Goal: Transaction & Acquisition: Book appointment/travel/reservation

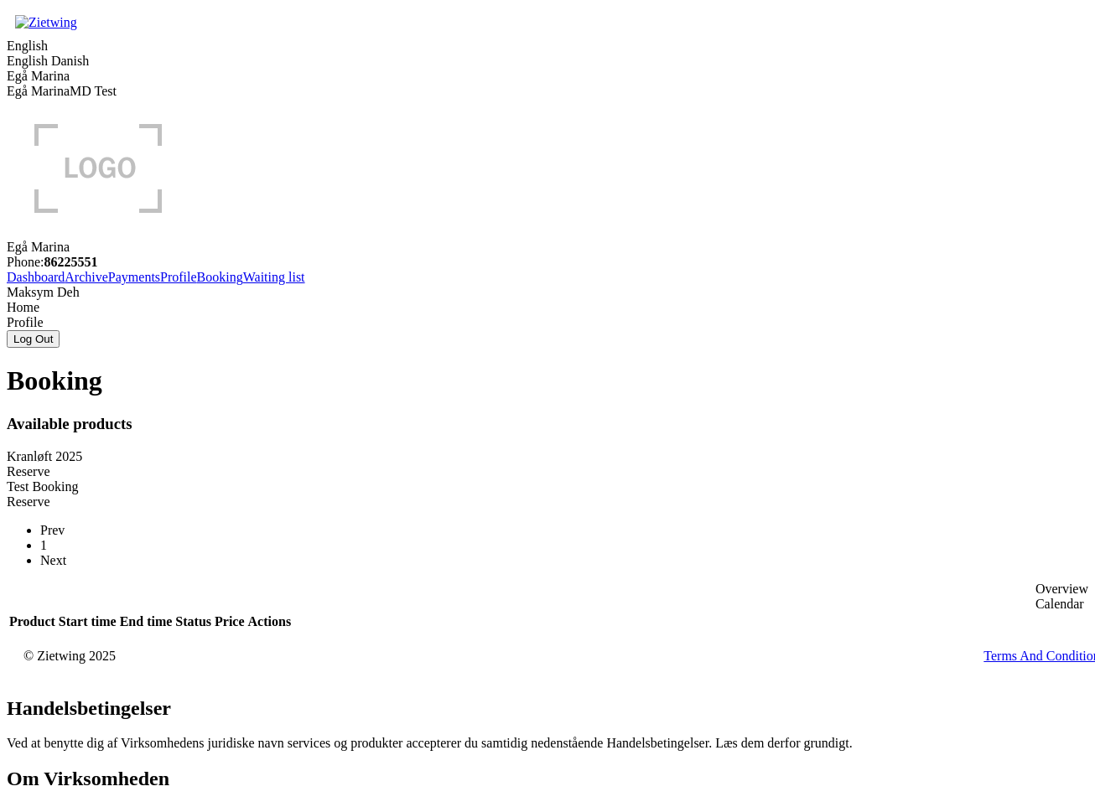
click at [475, 464] on div "Reserve" at bounding box center [547, 471] width 1081 height 15
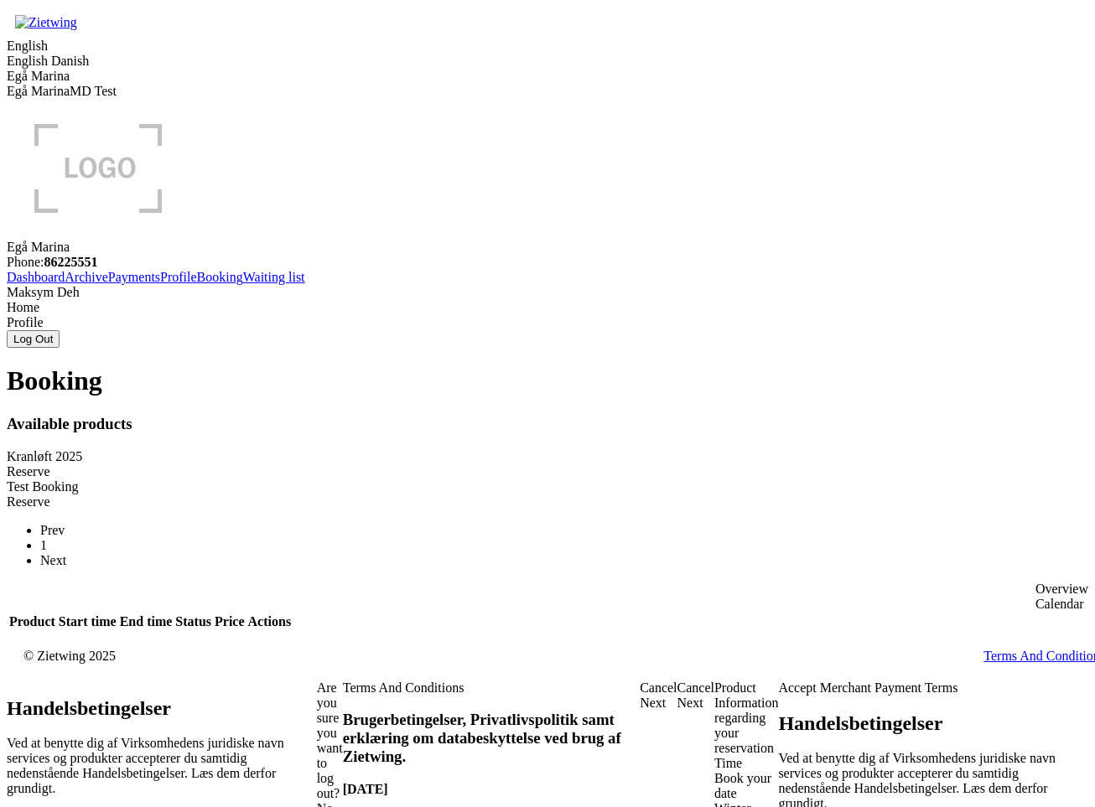
drag, startPoint x: 255, startPoint y: 371, endPoint x: 353, endPoint y: 366, distance: 98.2
drag, startPoint x: 244, startPoint y: 374, endPoint x: 90, endPoint y: 373, distance: 154.3
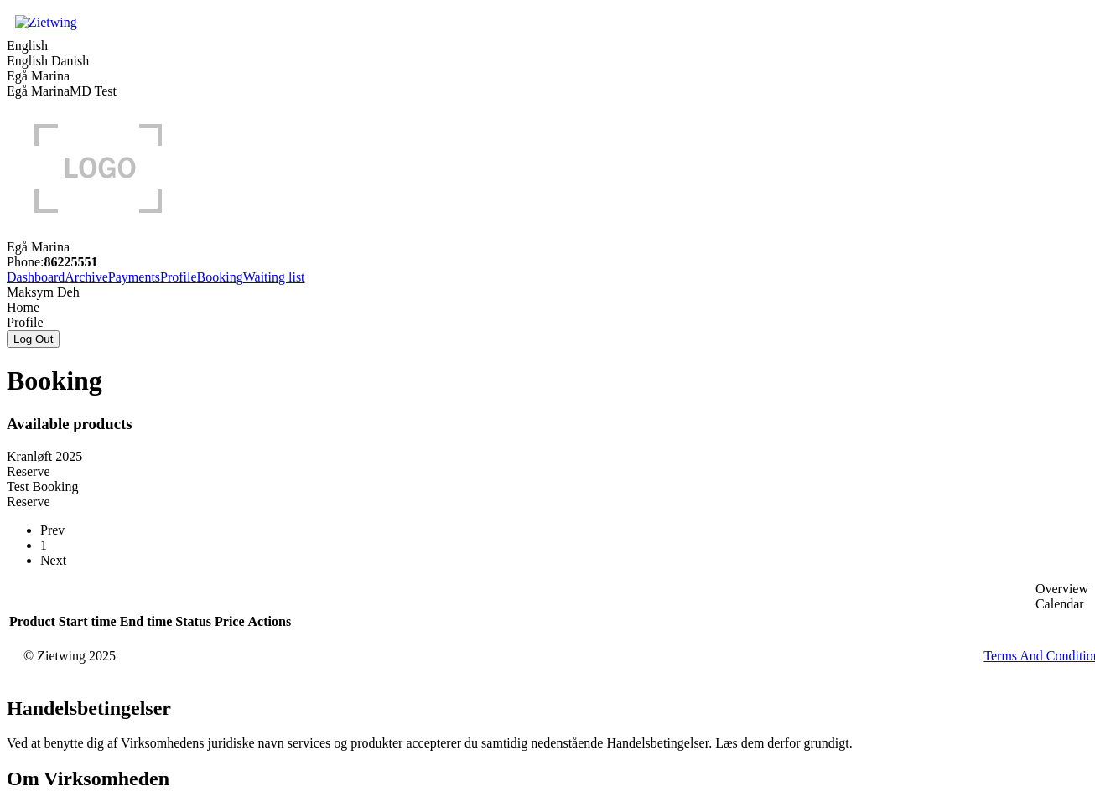
click at [463, 464] on div "Reserve" at bounding box center [547, 471] width 1081 height 15
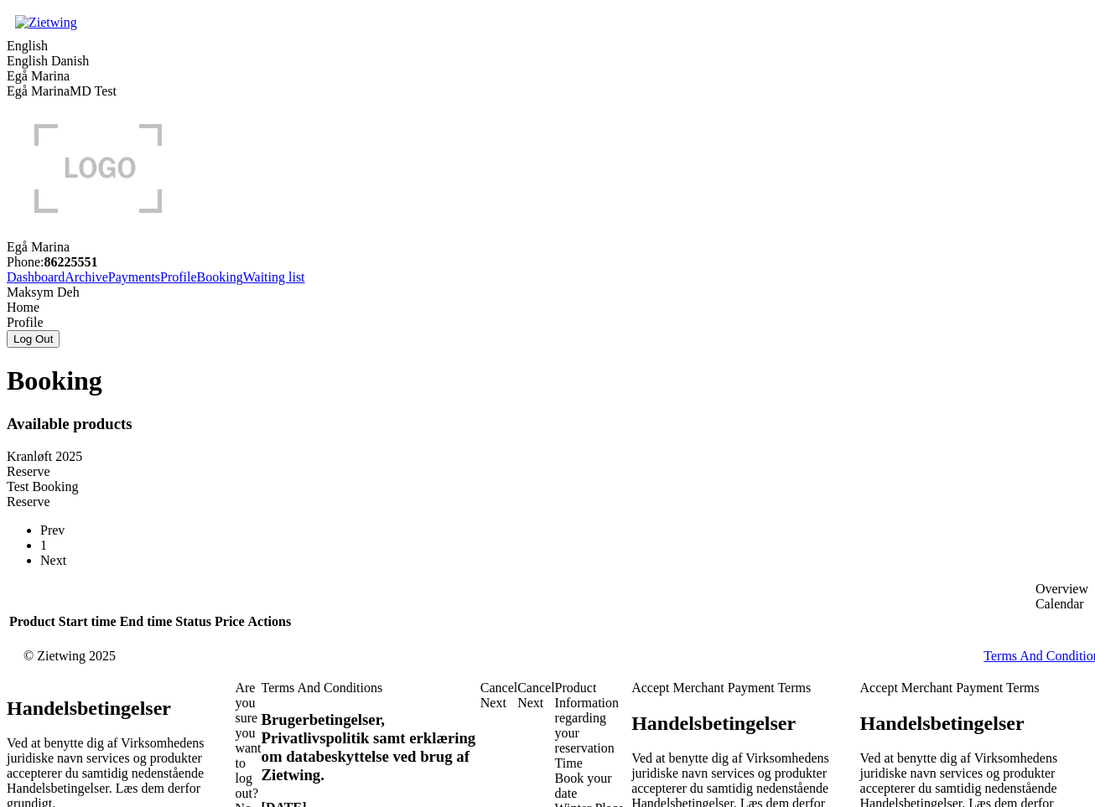
drag, startPoint x: 188, startPoint y: 379, endPoint x: 374, endPoint y: 372, distance: 186.2
drag, startPoint x: 374, startPoint y: 372, endPoint x: 46, endPoint y: 340, distance: 329.4
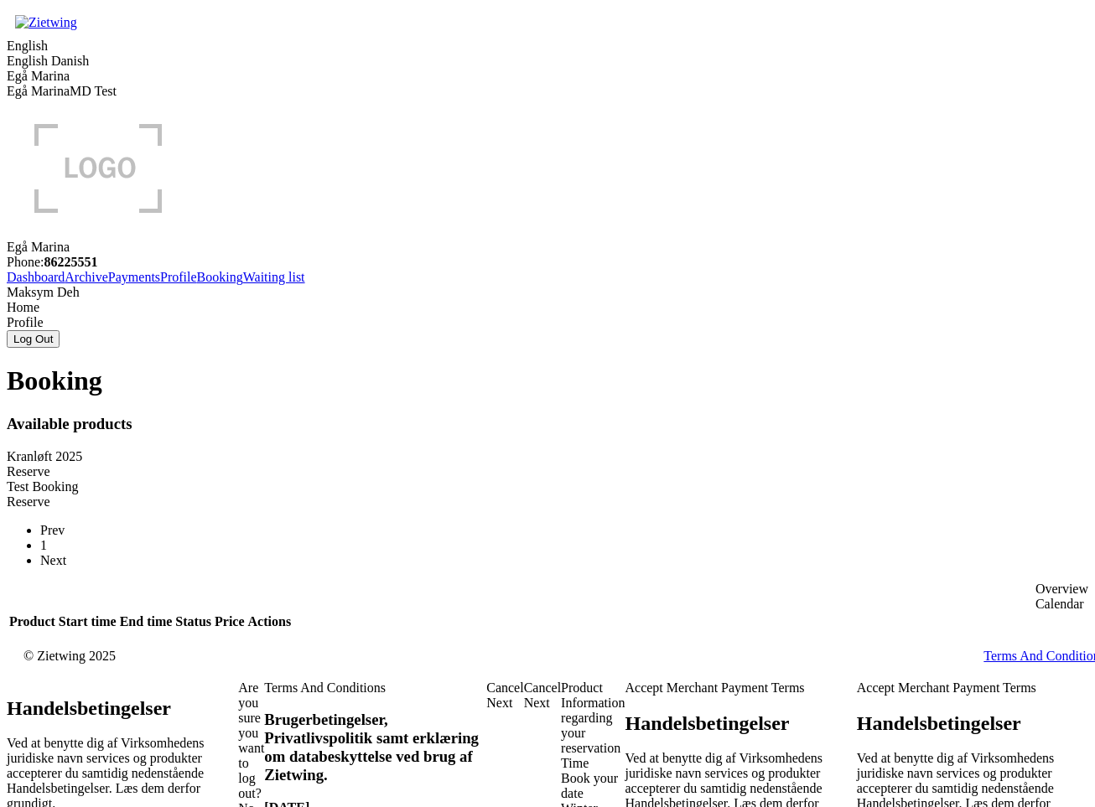
drag, startPoint x: 189, startPoint y: 373, endPoint x: 352, endPoint y: 377, distance: 162.7
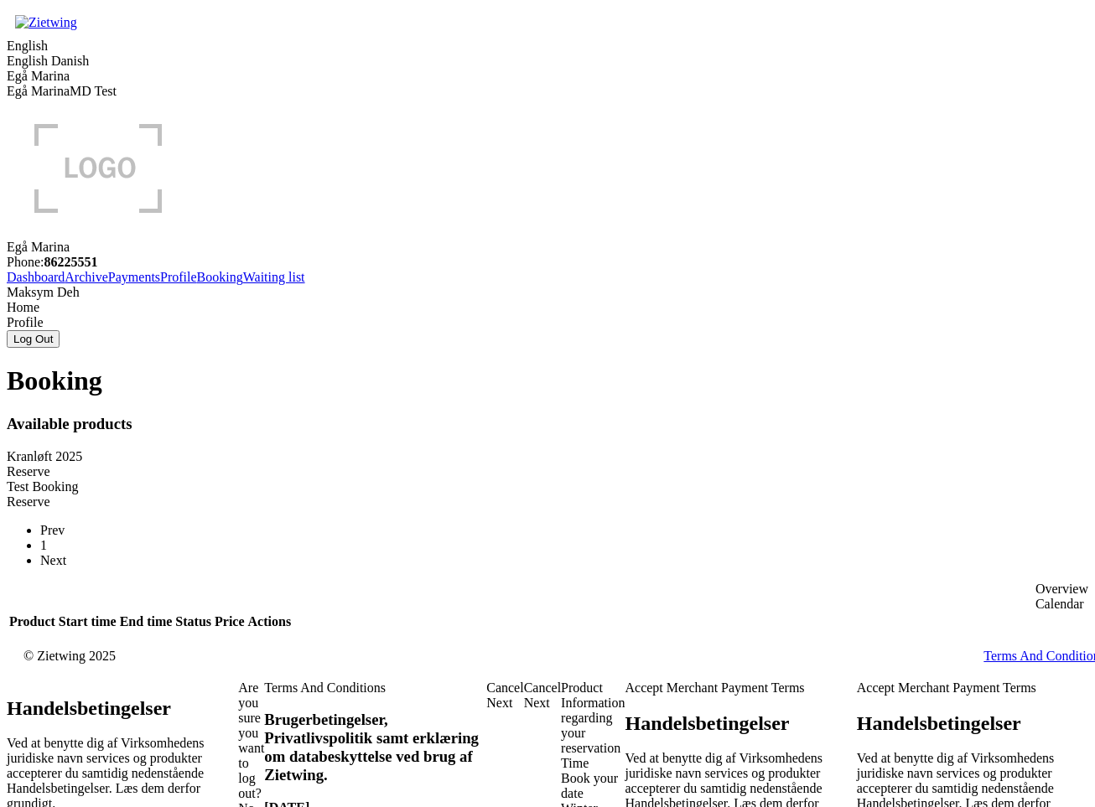
drag, startPoint x: 255, startPoint y: 371, endPoint x: 355, endPoint y: 374, distance: 100.6
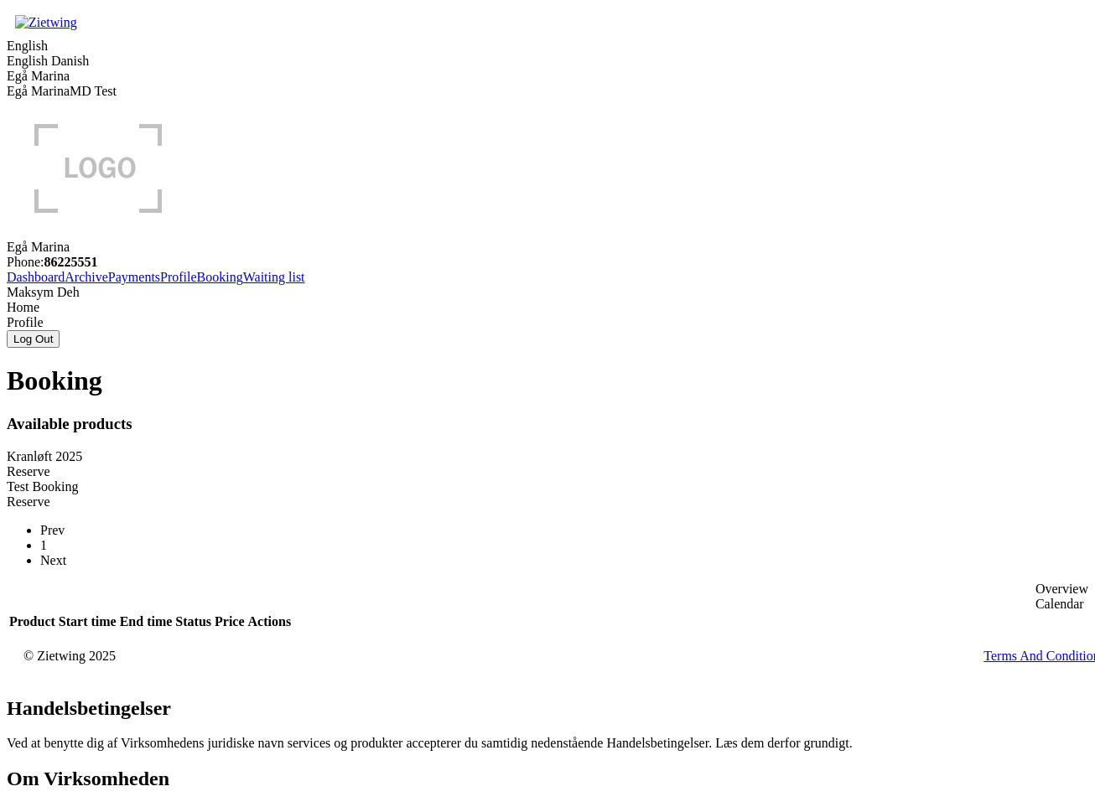
click at [491, 464] on div "Reserve" at bounding box center [547, 471] width 1081 height 15
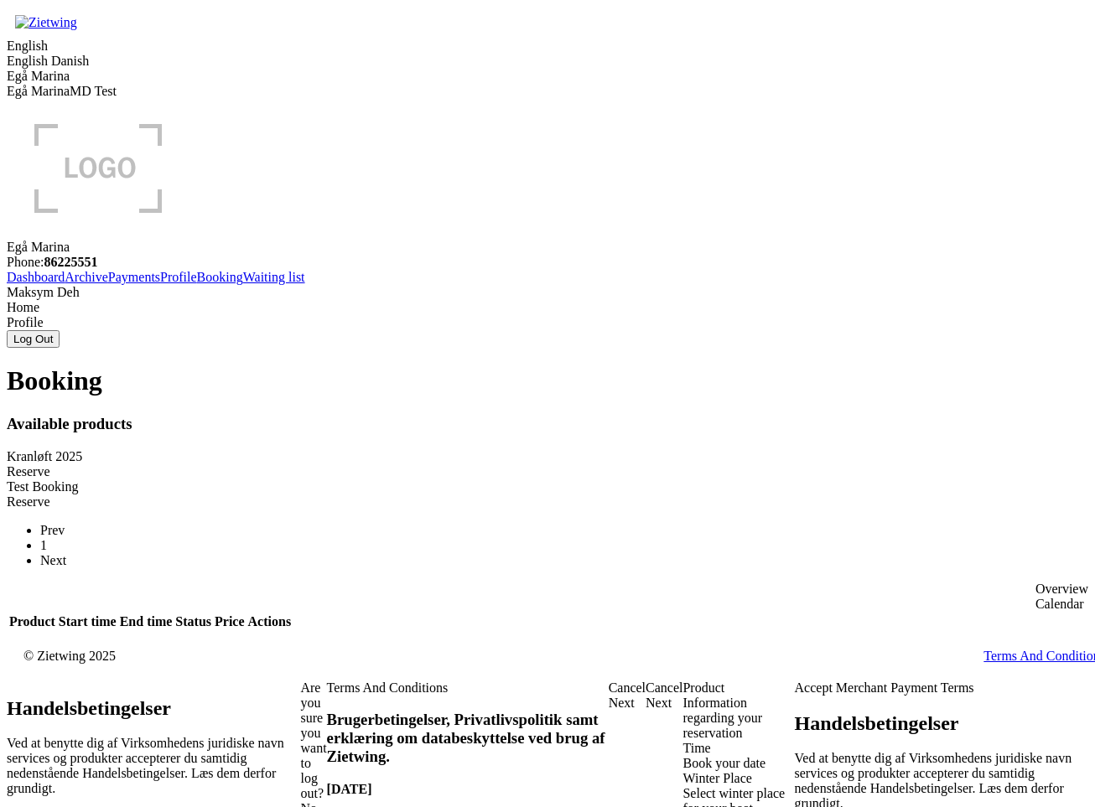
drag, startPoint x: 264, startPoint y: 387, endPoint x: 362, endPoint y: 390, distance: 98.1
drag, startPoint x: 362, startPoint y: 390, endPoint x: 300, endPoint y: 392, distance: 62.1
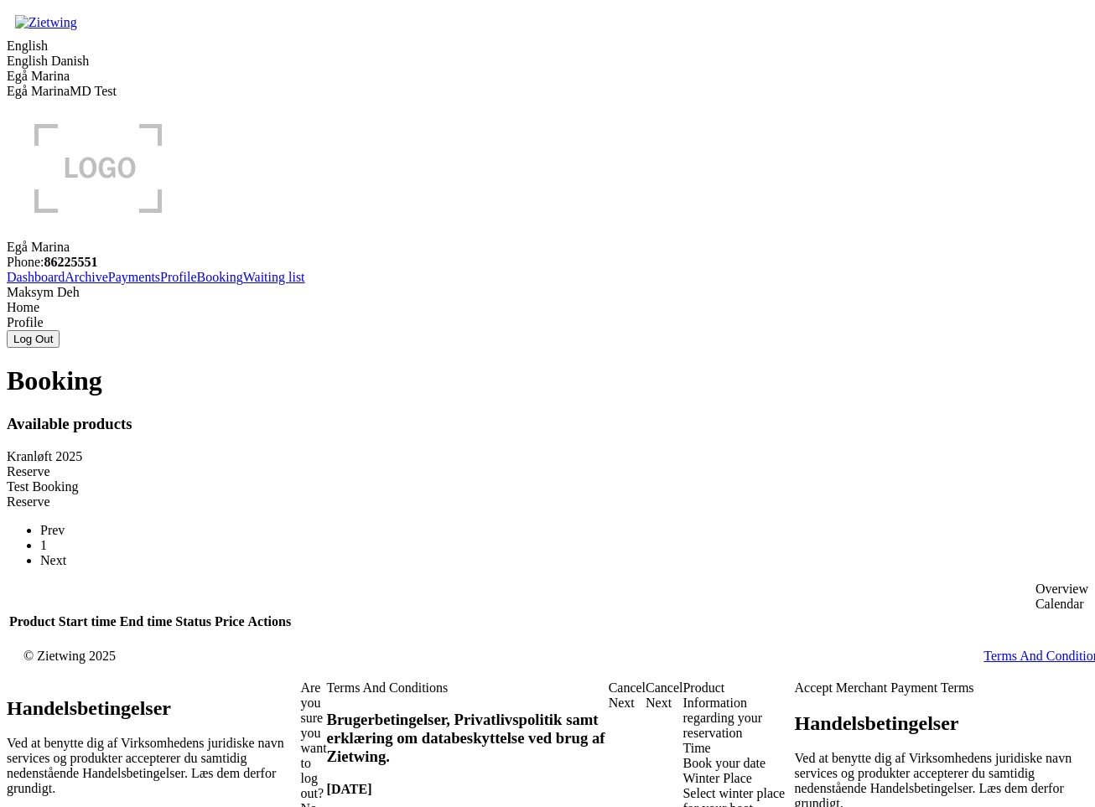
drag, startPoint x: 300, startPoint y: 392, endPoint x: 393, endPoint y: 392, distance: 93.1
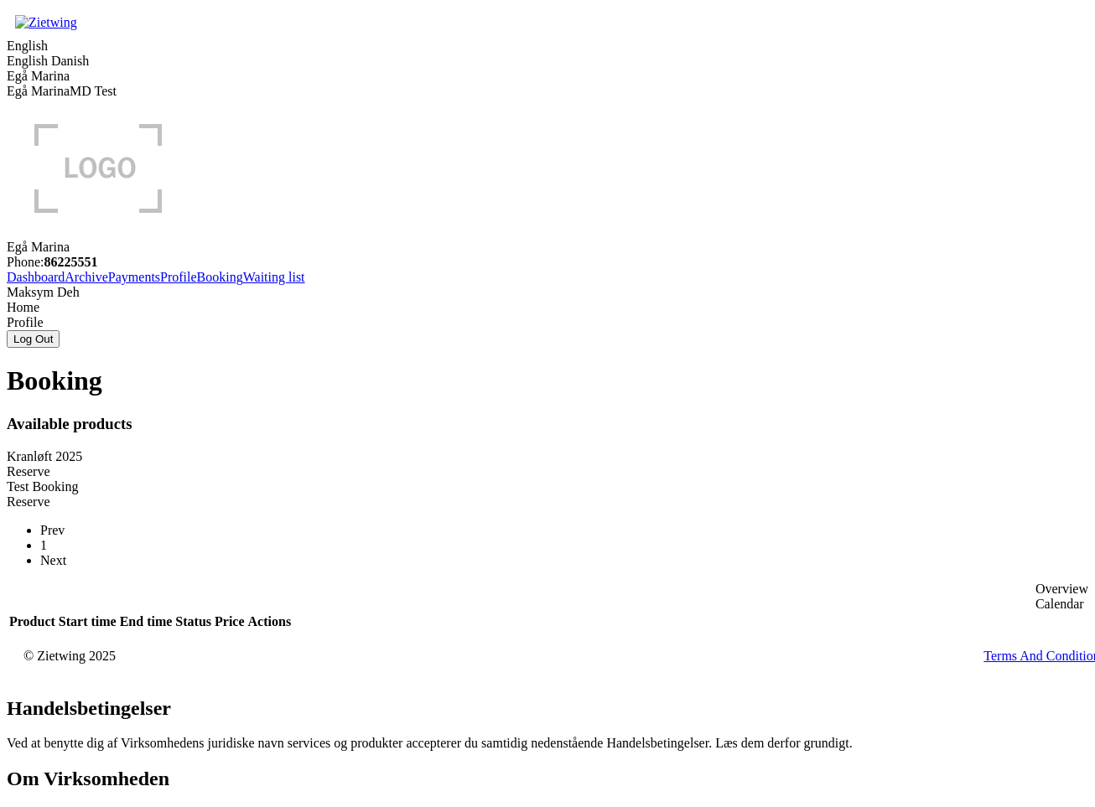
click at [445, 464] on div "Reserve" at bounding box center [547, 471] width 1081 height 15
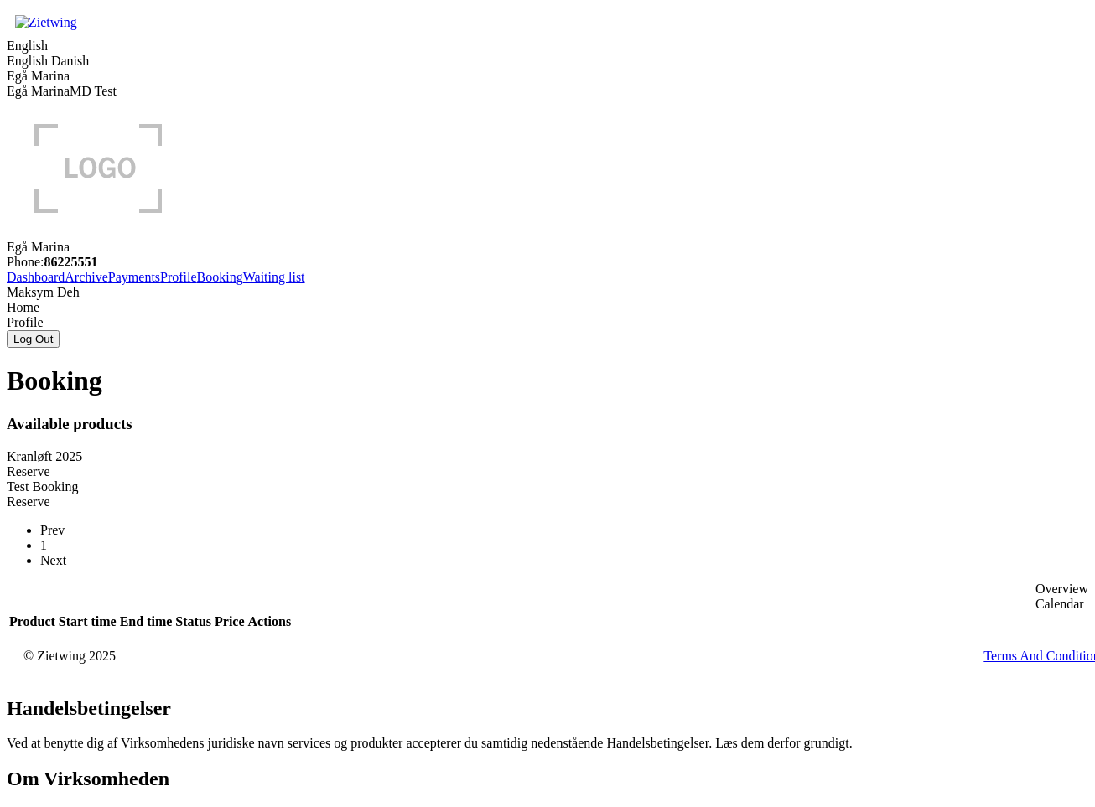
click at [160, 284] on link "Profile" at bounding box center [178, 277] width 37 height 14
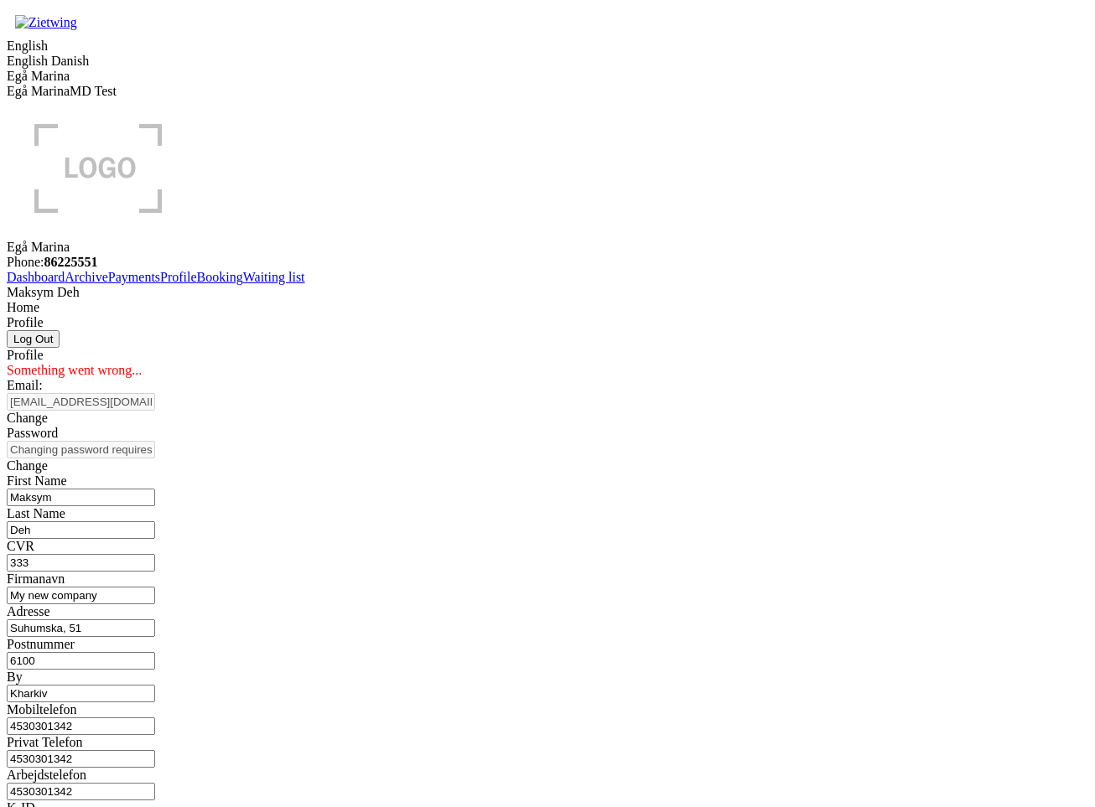
click at [108, 284] on link "Payments" at bounding box center [134, 277] width 52 height 14
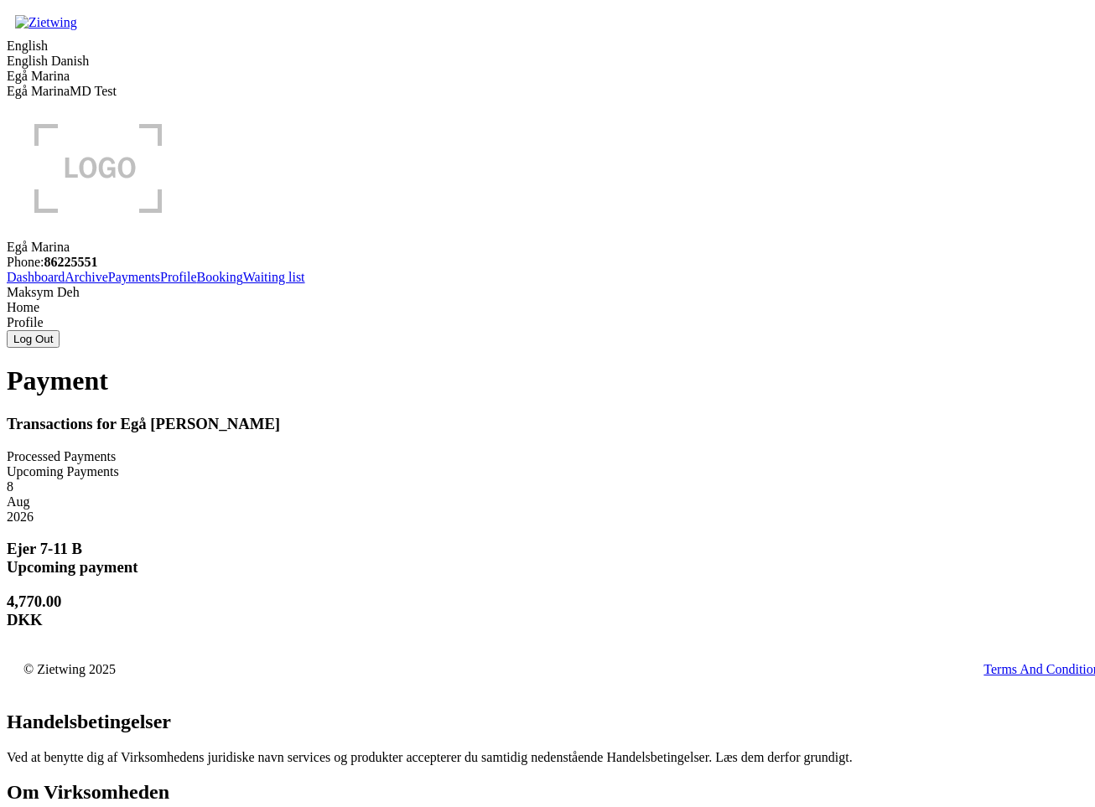
click at [699, 540] on h3 "Ejer 7-11 B Upcoming payment" at bounding box center [547, 558] width 1081 height 37
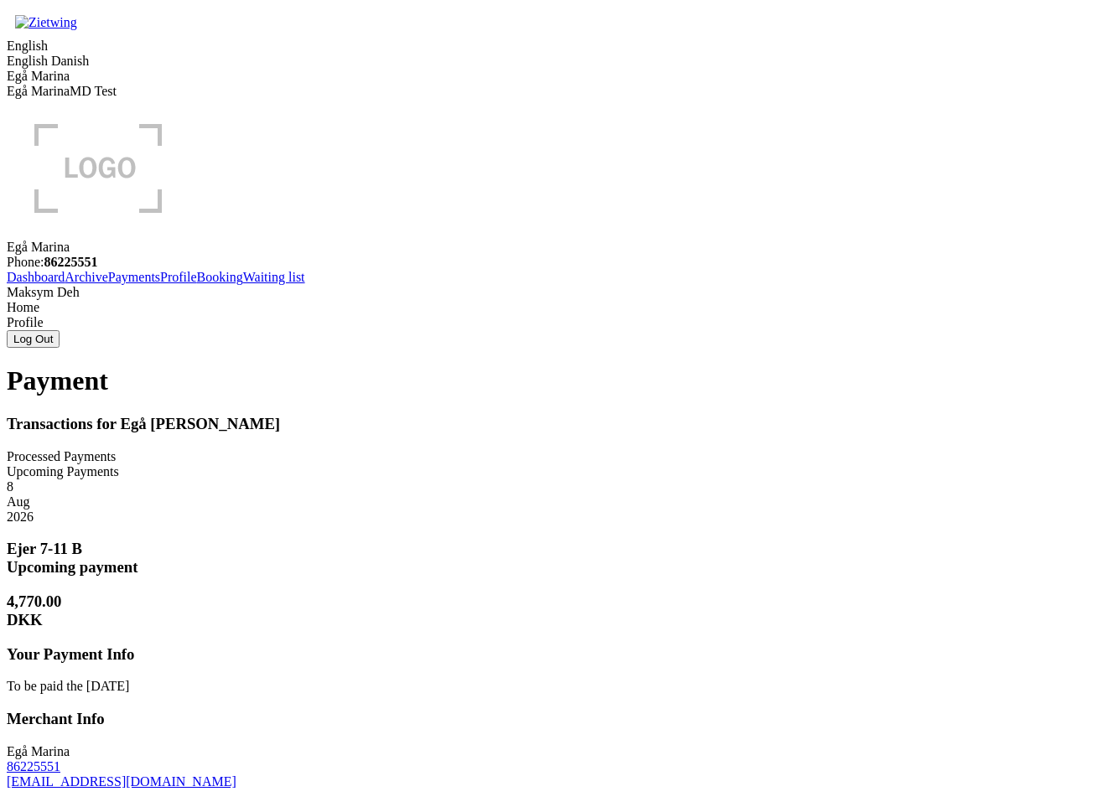
click at [703, 540] on h3 "Ejer 7-11 B Upcoming payment" at bounding box center [547, 558] width 1081 height 37
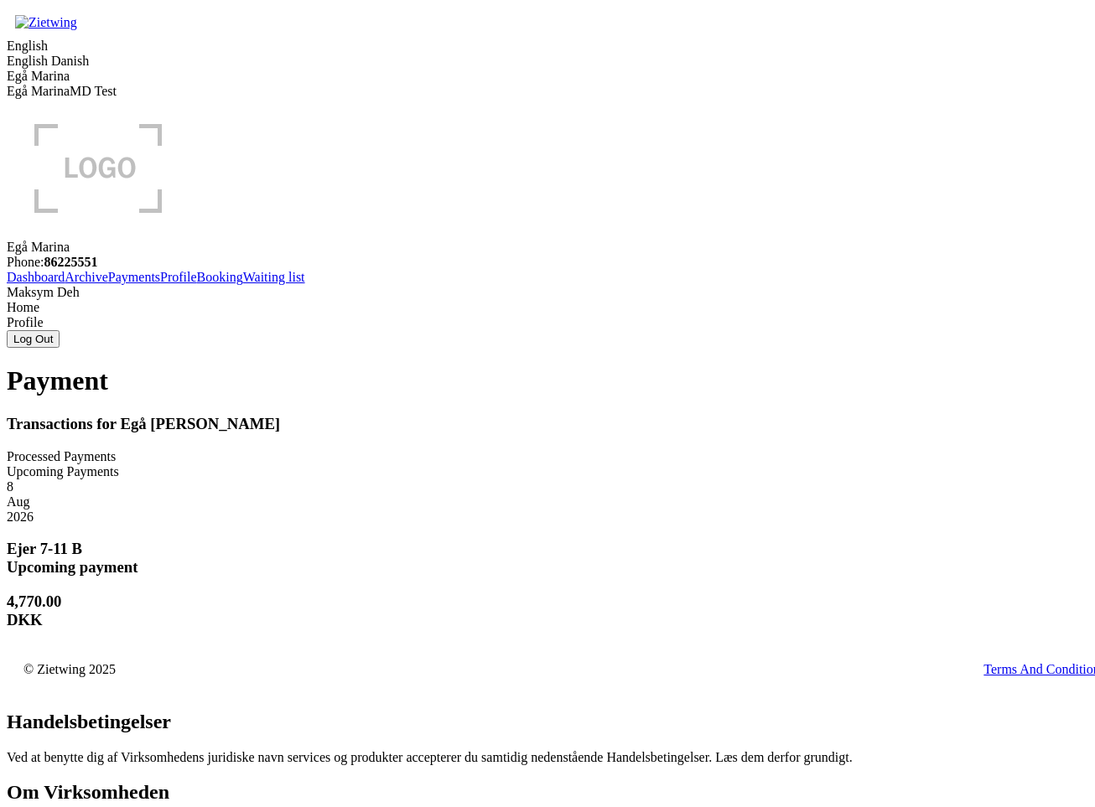
click at [68, 284] on link "Archive" at bounding box center [87, 277] width 44 height 14
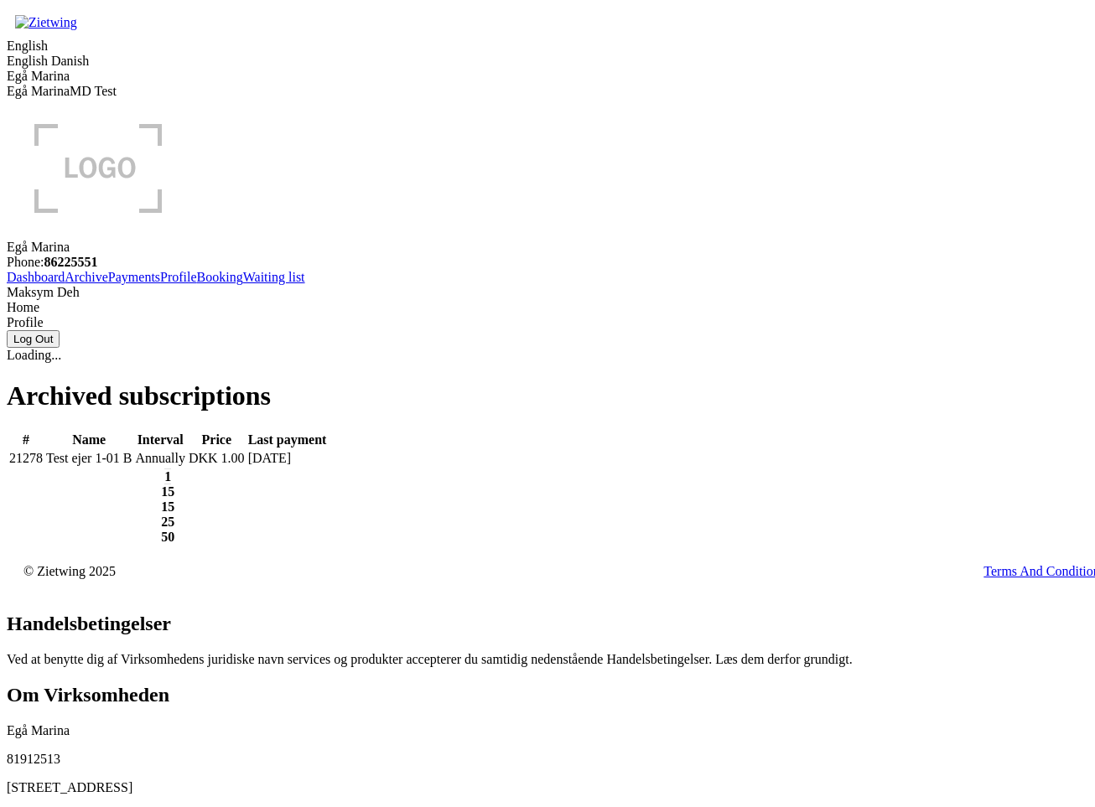
click at [65, 282] on link "Dashboard" at bounding box center [36, 277] width 58 height 14
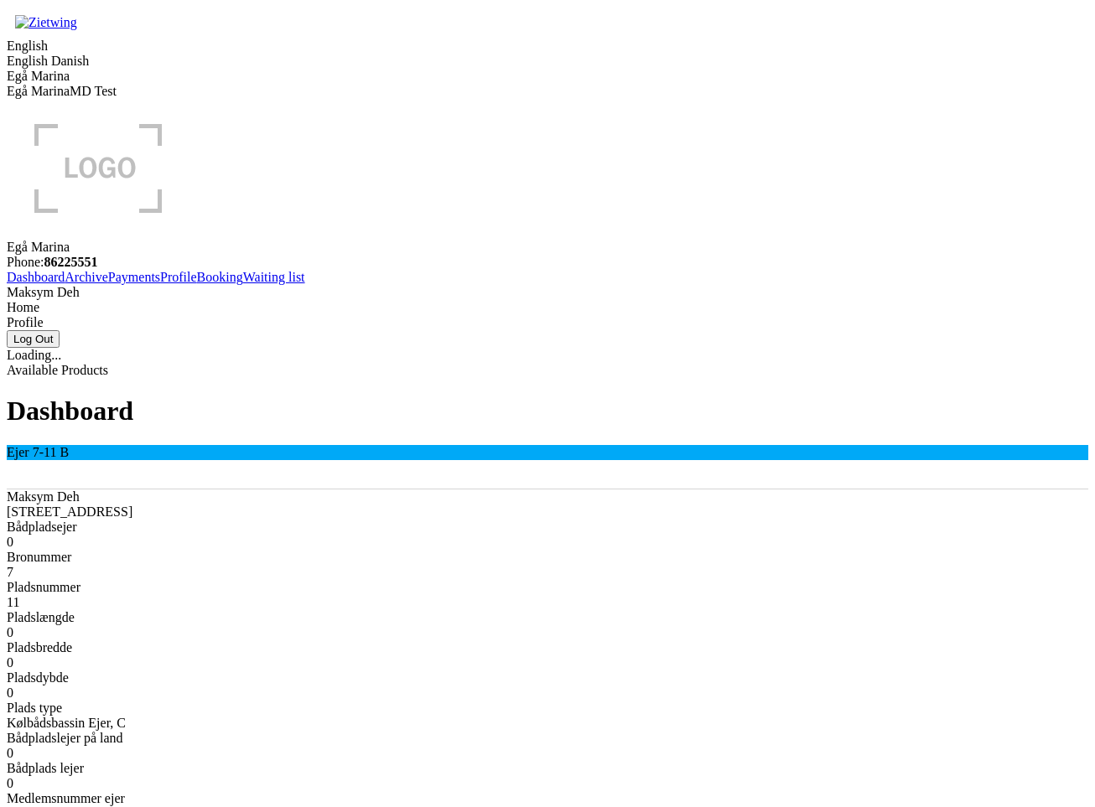
click at [197, 284] on link "Booking" at bounding box center [220, 277] width 46 height 14
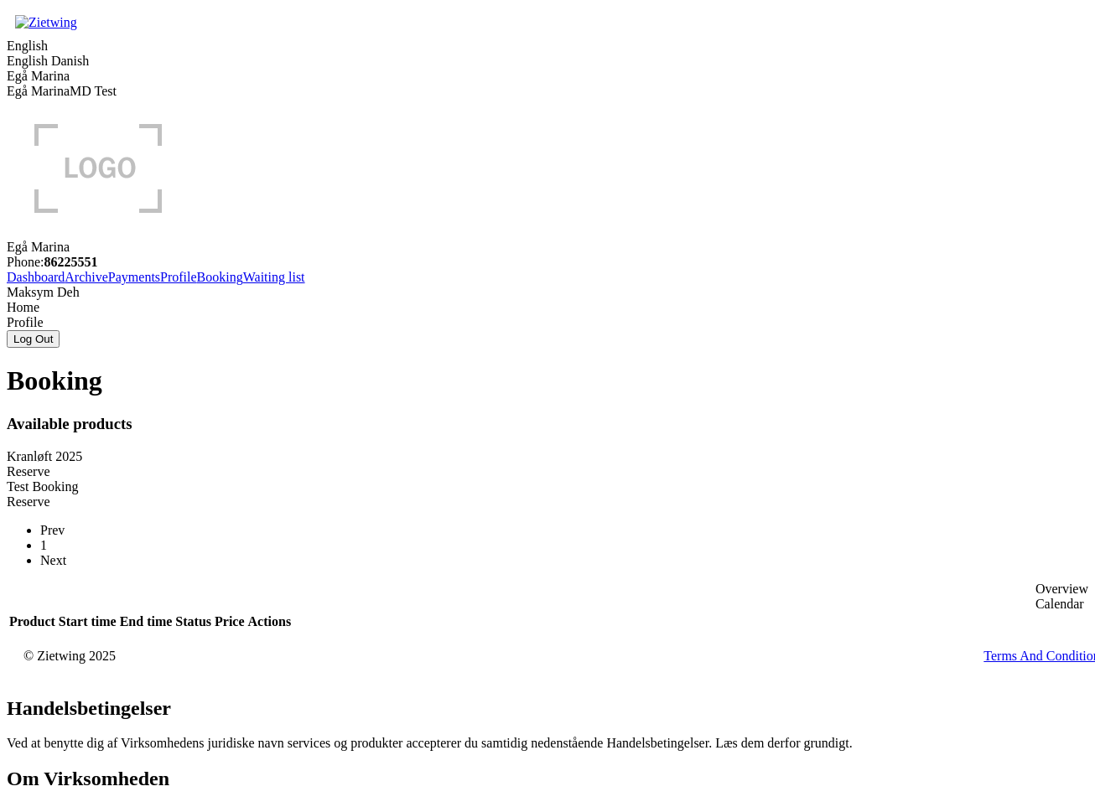
click at [455, 464] on div "Reserve" at bounding box center [547, 471] width 1081 height 15
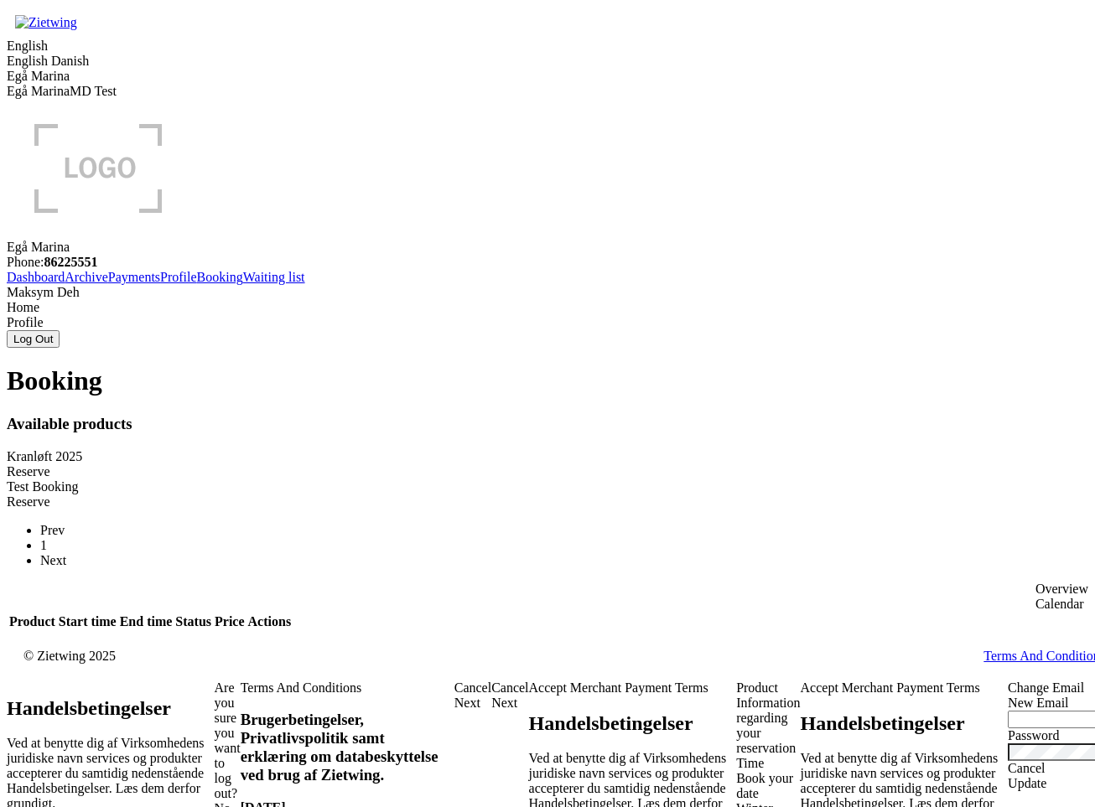
drag, startPoint x: 267, startPoint y: 396, endPoint x: 366, endPoint y: 393, distance: 99.0
drag, startPoint x: 324, startPoint y: 399, endPoint x: 279, endPoint y: 397, distance: 45.3
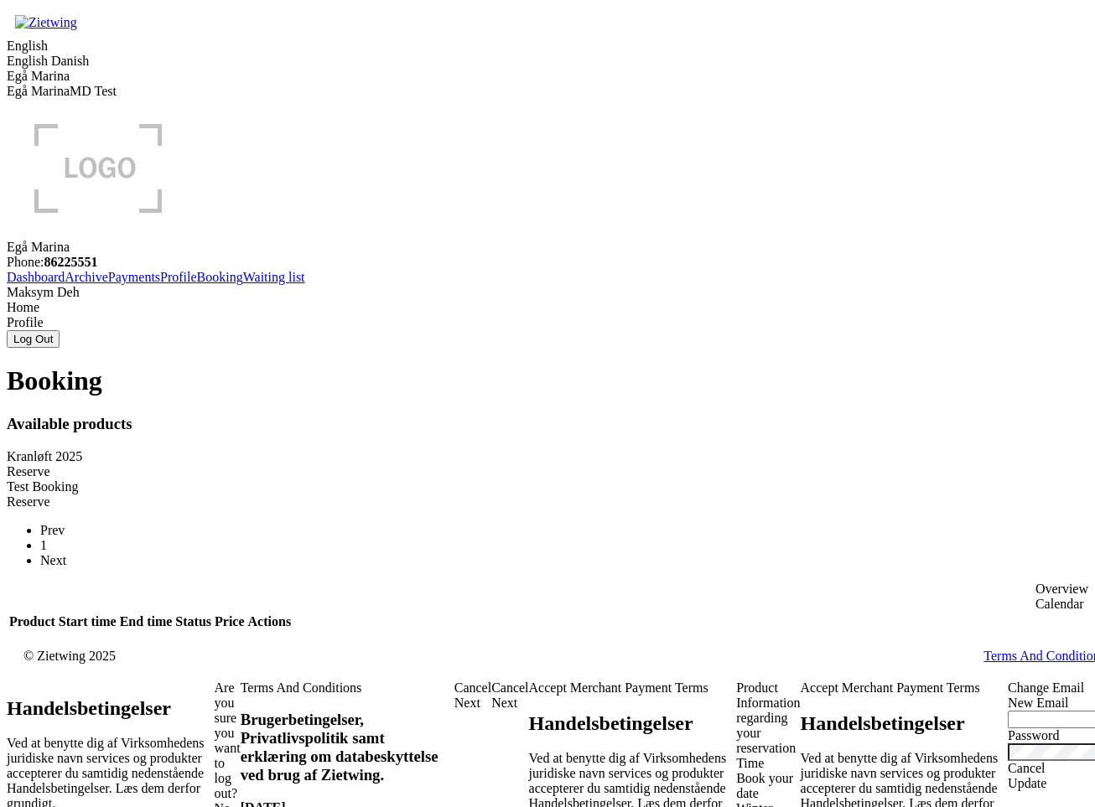
drag, startPoint x: 279, startPoint y: 397, endPoint x: 381, endPoint y: 389, distance: 101.8
drag, startPoint x: 266, startPoint y: 389, endPoint x: 392, endPoint y: 384, distance: 126.7
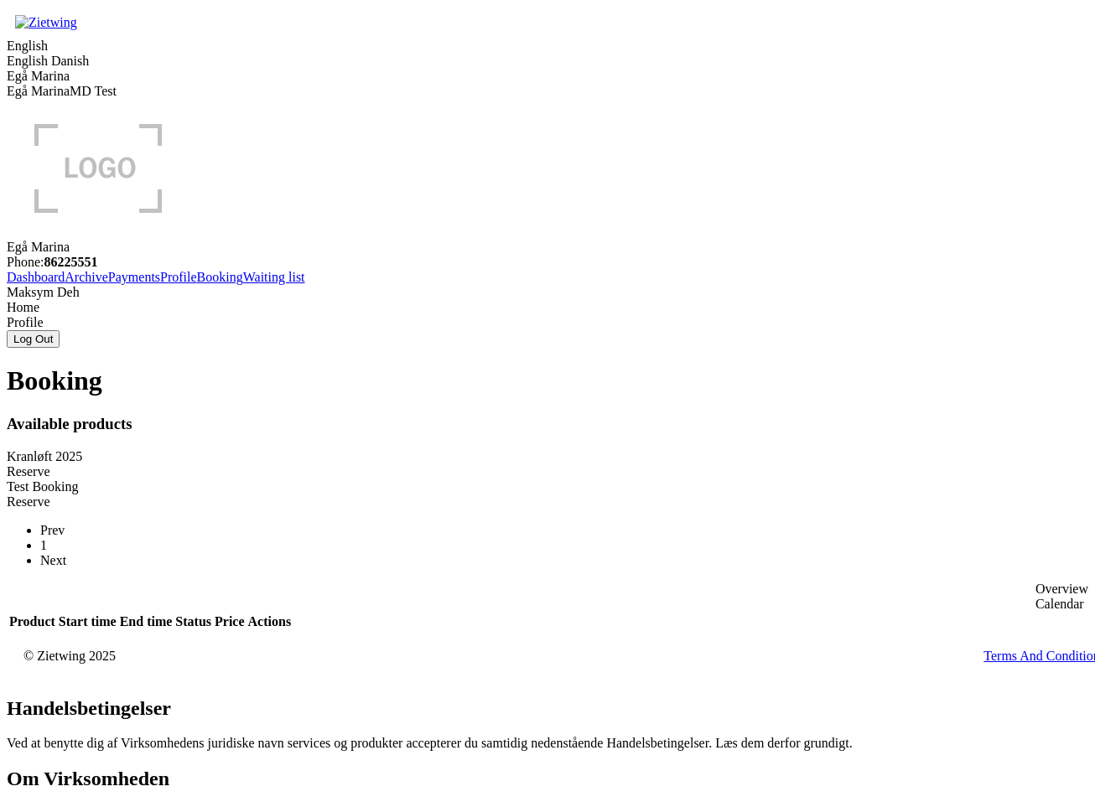
click at [403, 464] on div "Reserve" at bounding box center [547, 471] width 1081 height 15
click at [443, 464] on div "Reserve" at bounding box center [547, 471] width 1081 height 15
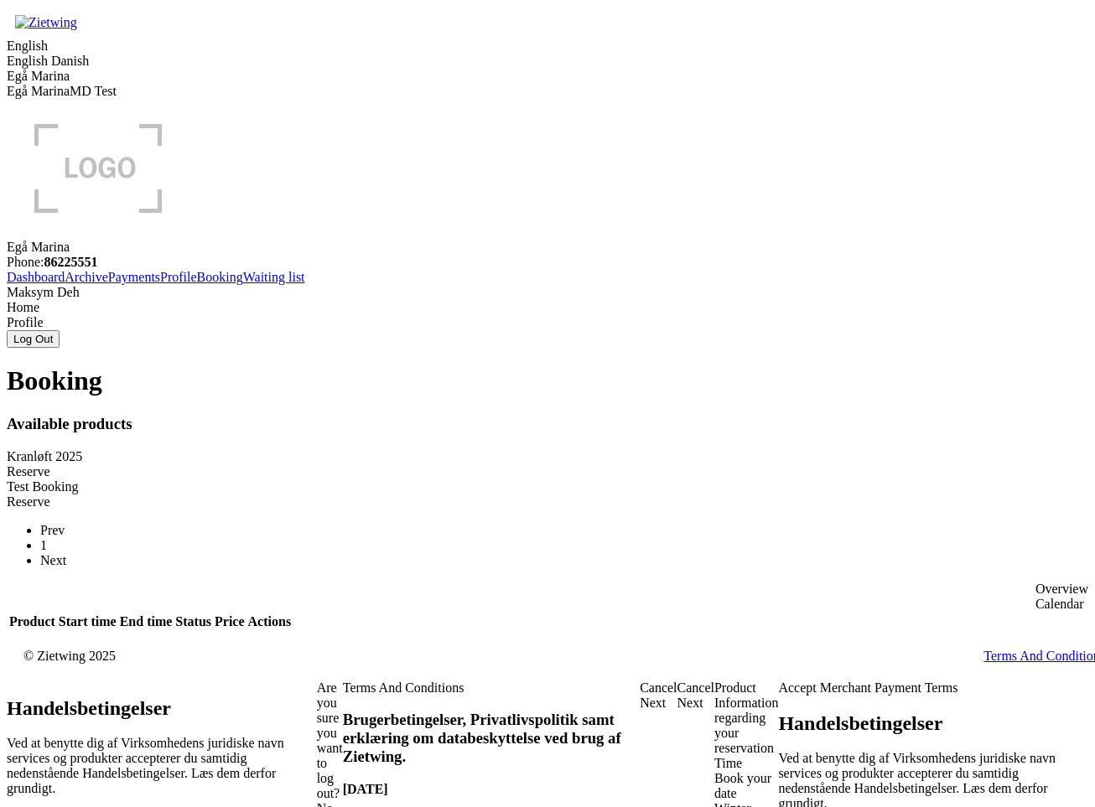
drag, startPoint x: 171, startPoint y: 406, endPoint x: 351, endPoint y: 404, distance: 180.2
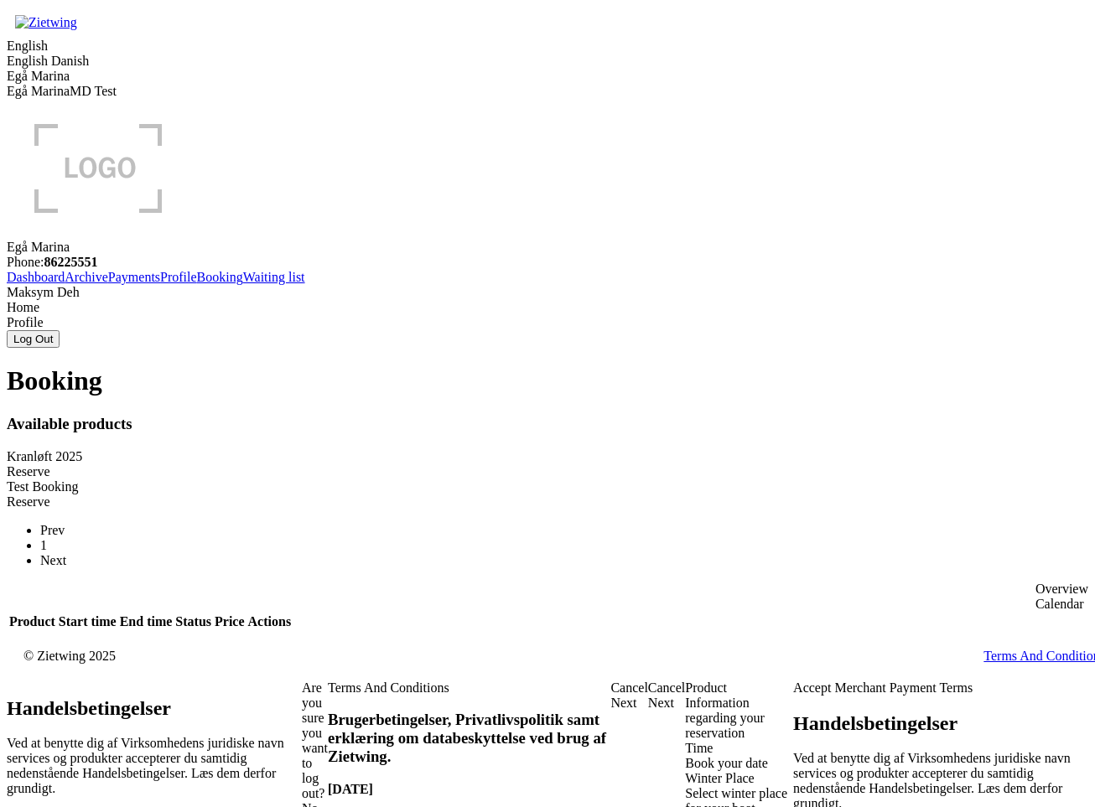
drag, startPoint x: 262, startPoint y: 377, endPoint x: 372, endPoint y: 381, distance: 109.9
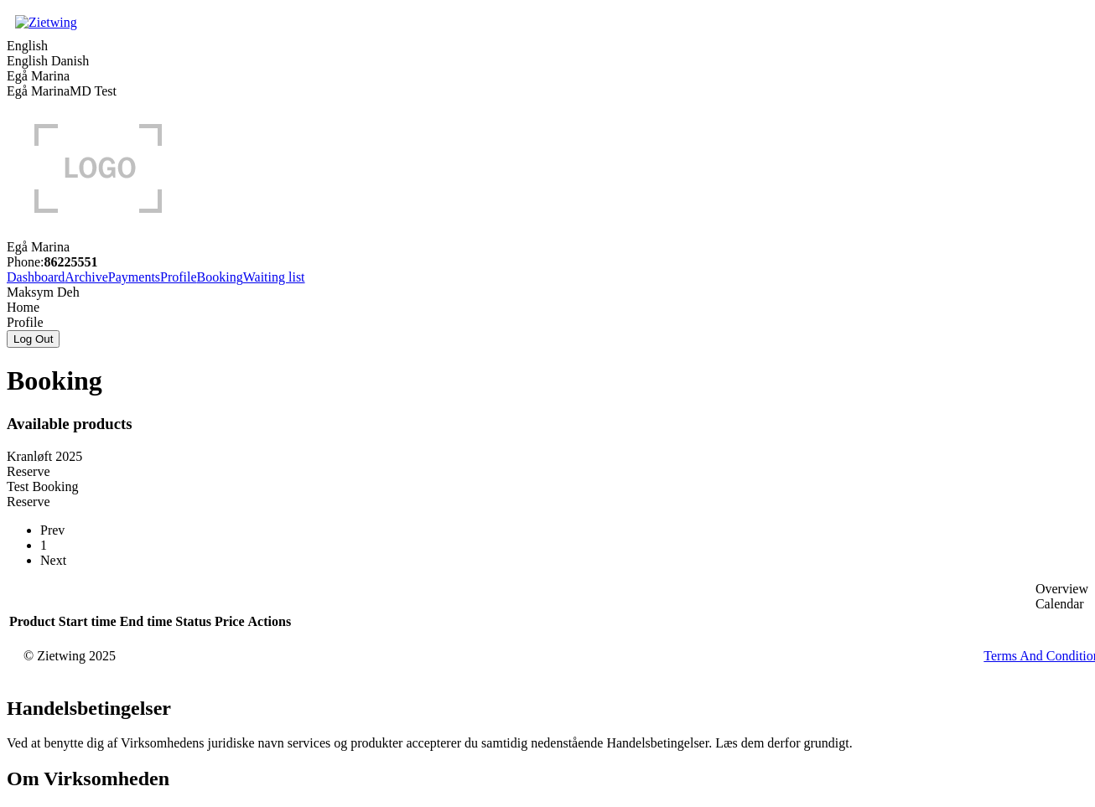
click at [495, 464] on div "Reserve" at bounding box center [547, 471] width 1081 height 15
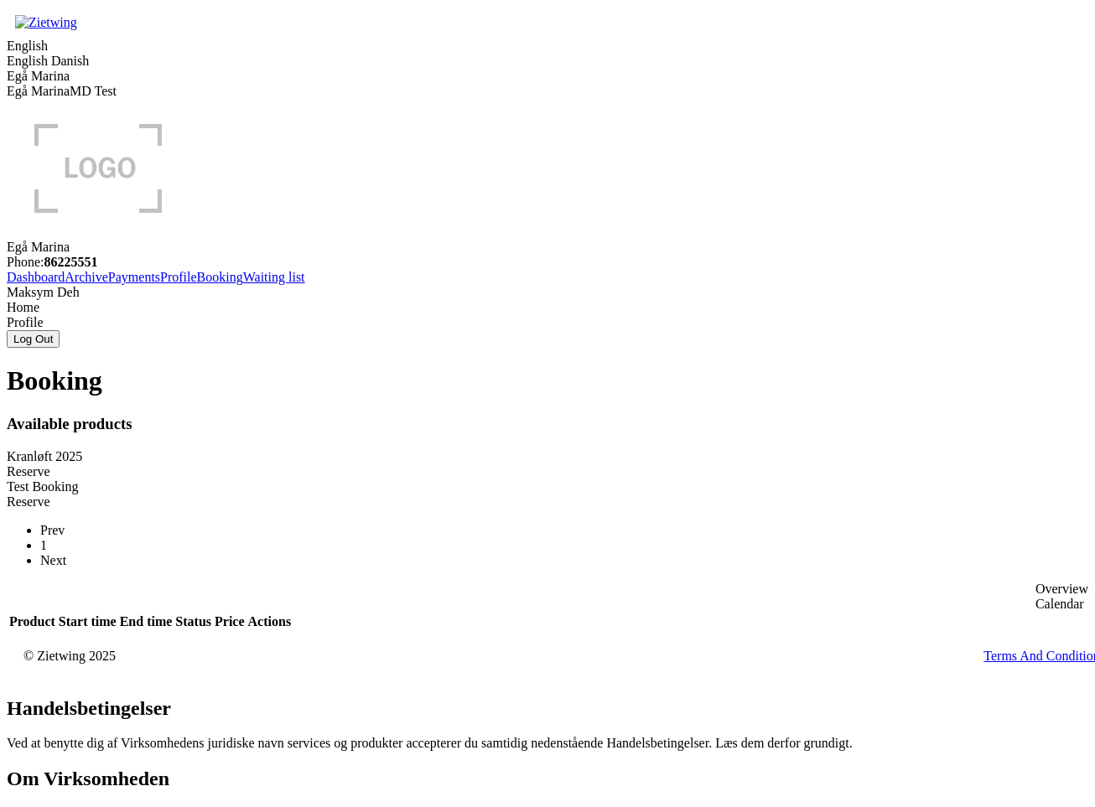
click at [464, 464] on div "Reserve" at bounding box center [547, 471] width 1081 height 15
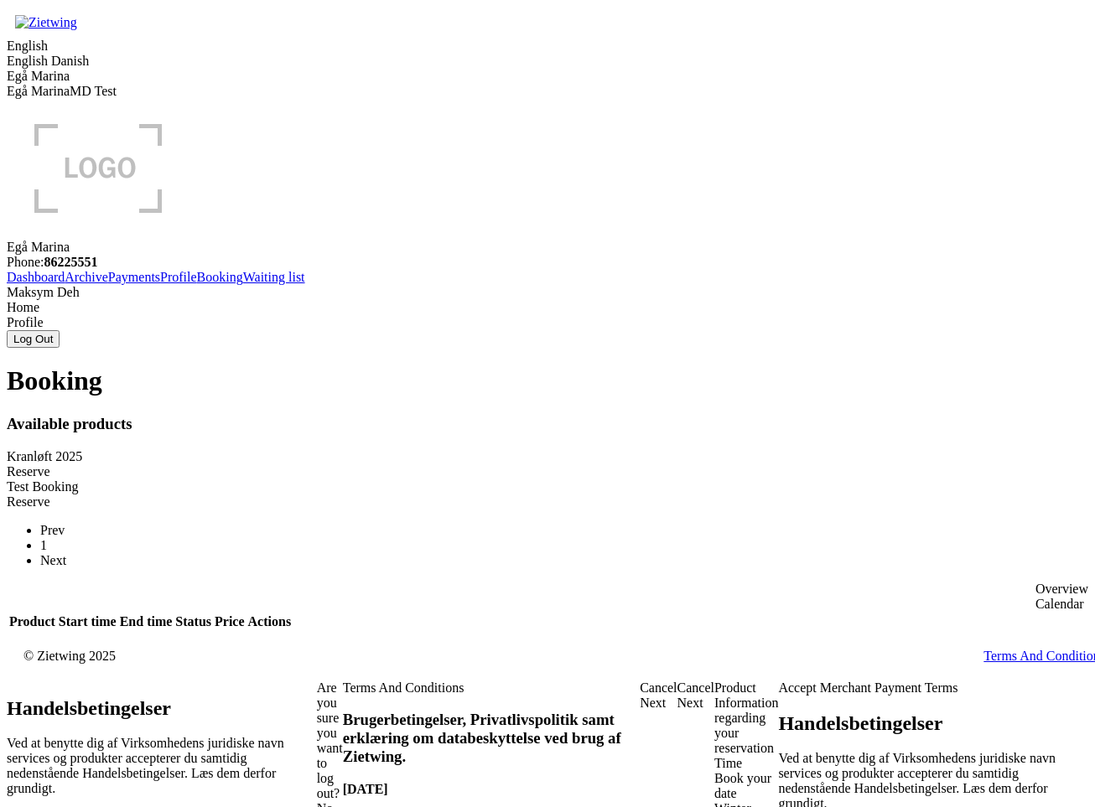
drag, startPoint x: 279, startPoint y: 377, endPoint x: 293, endPoint y: 377, distance: 14.3
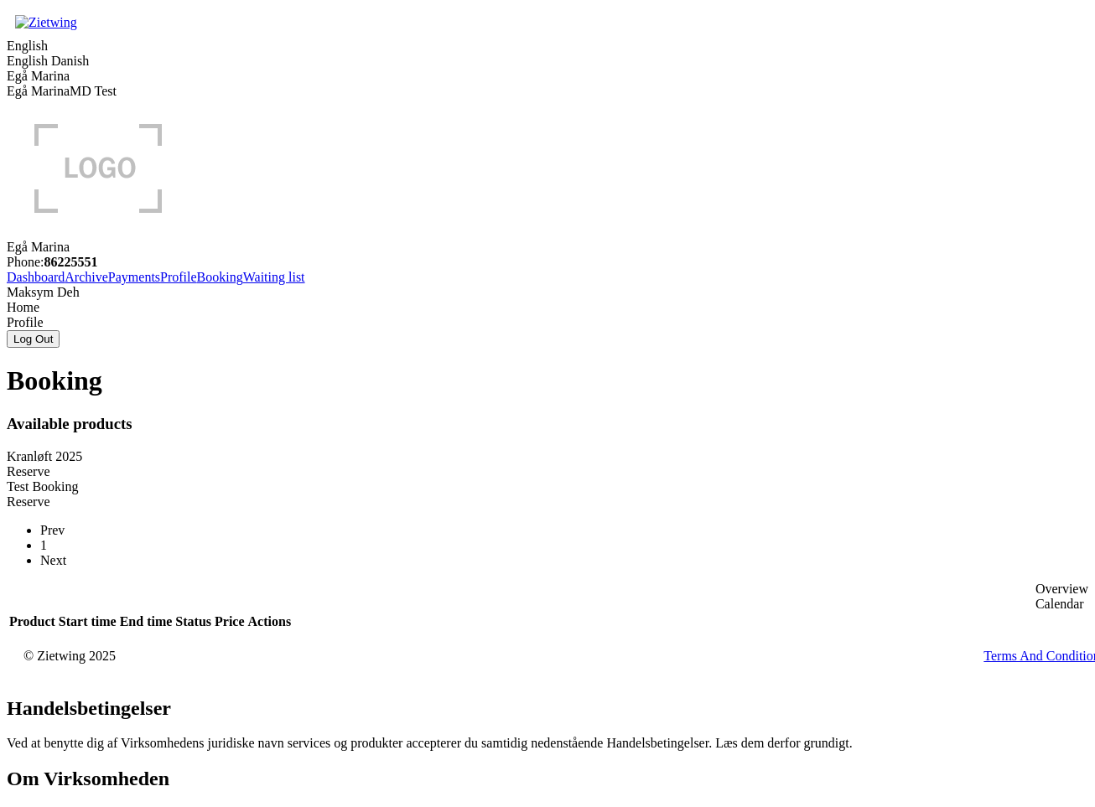
click at [484, 464] on div "Reserve" at bounding box center [547, 471] width 1081 height 15
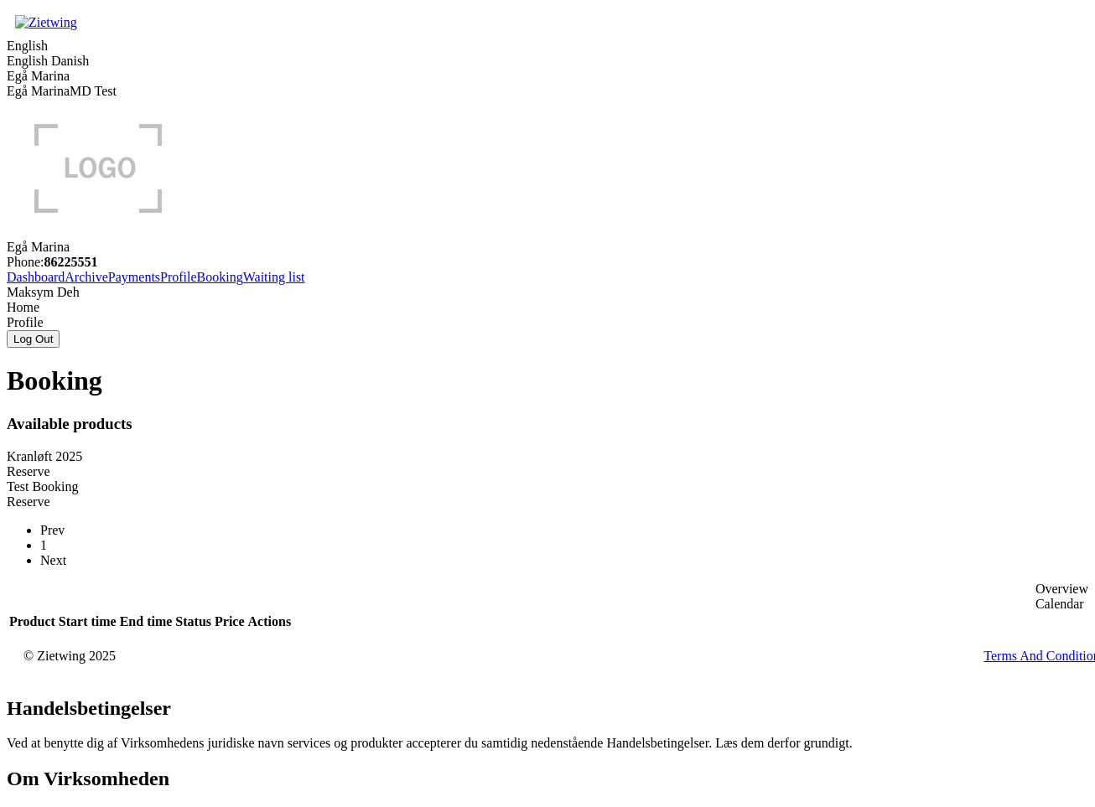
click at [493, 464] on div "Reserve" at bounding box center [547, 471] width 1081 height 15
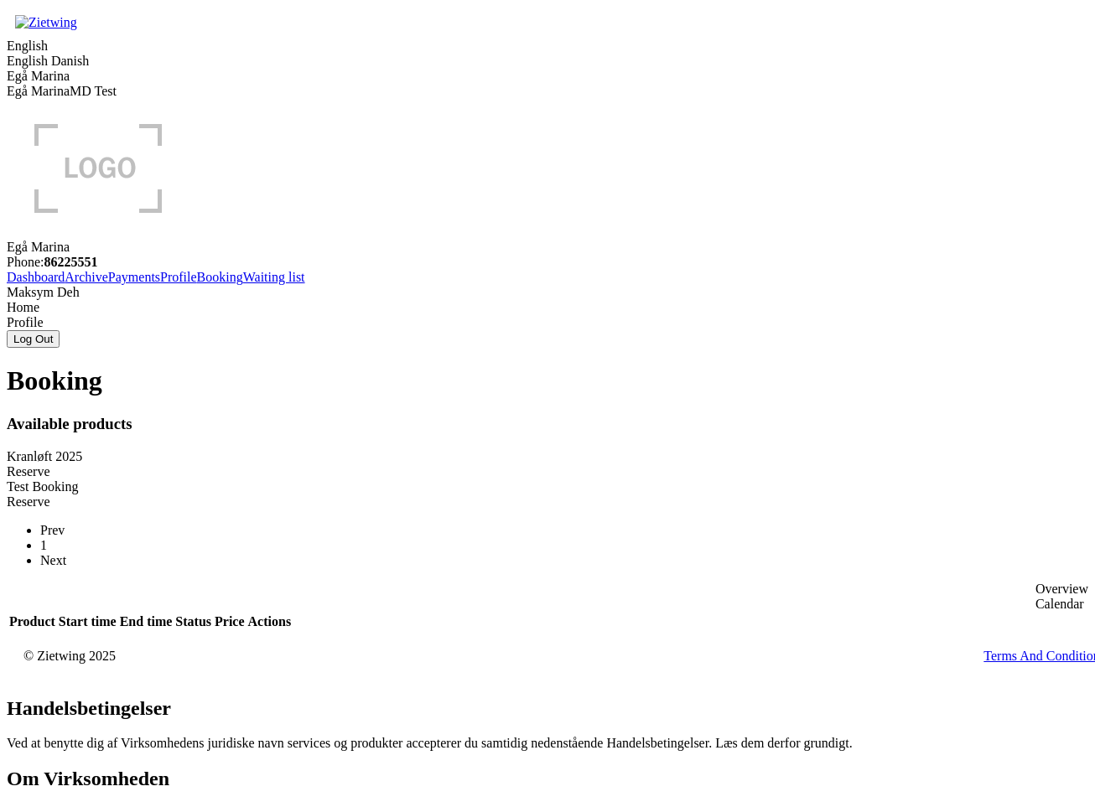
click at [474, 464] on div "Reserve" at bounding box center [547, 471] width 1081 height 15
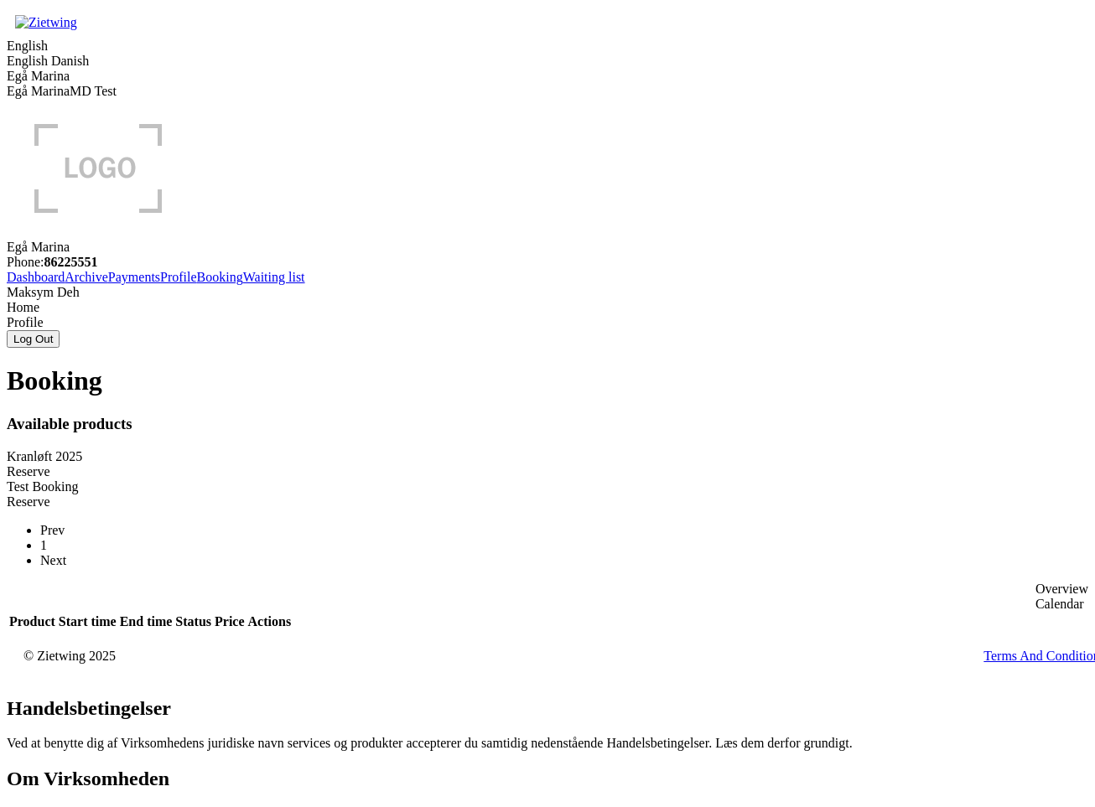
click at [358, 620] on div "Booking Available products Kranløft 2025 Reserve Test Booking Reserve Prev 1 Ne…" at bounding box center [547, 499] width 1081 height 266
click at [474, 464] on div "Reserve" at bounding box center [547, 471] width 1081 height 15
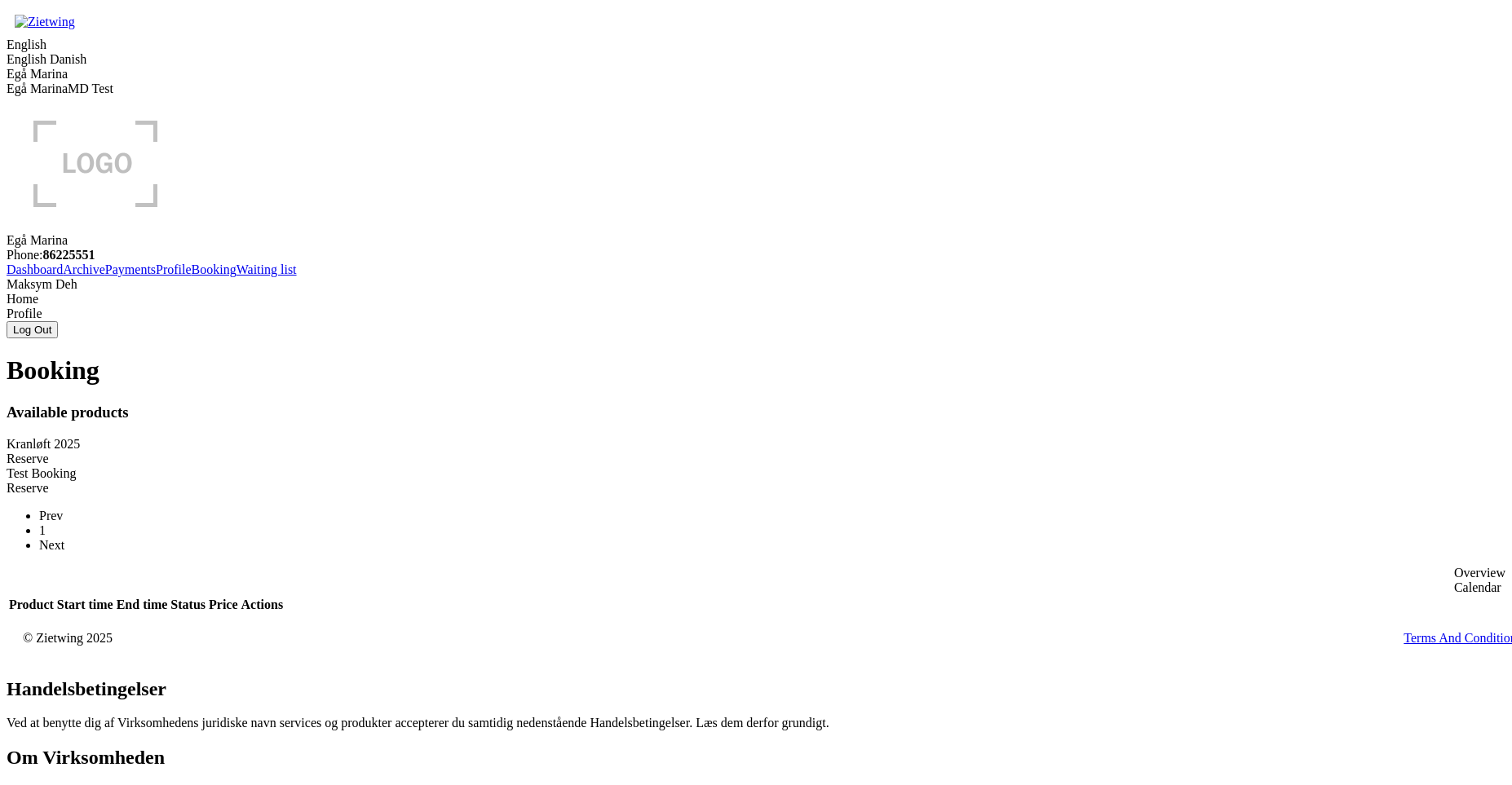
click at [683, 451] on div "Reserve" at bounding box center [756, 458] width 1499 height 15
click at [572, 482] on div "Reserve" at bounding box center [756, 488] width 1499 height 15
click at [606, 451] on div "Reserve" at bounding box center [756, 458] width 1499 height 15
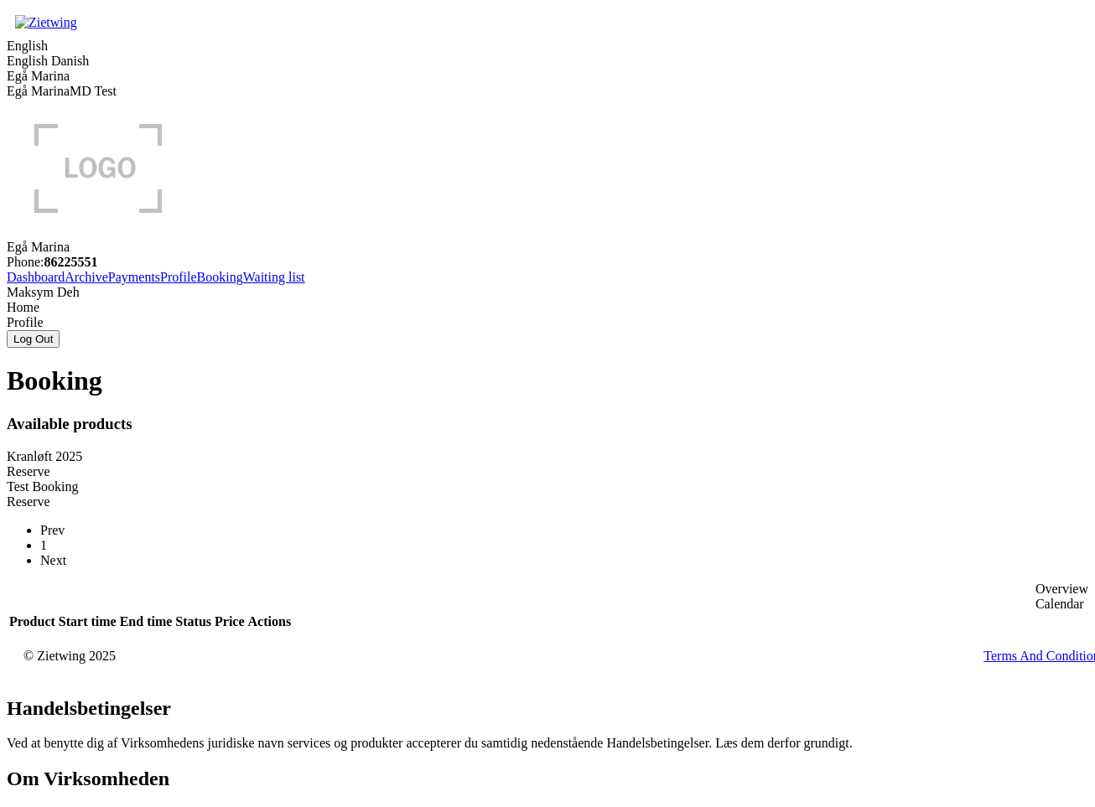
click at [470, 464] on div "Reserve" at bounding box center [547, 471] width 1081 height 15
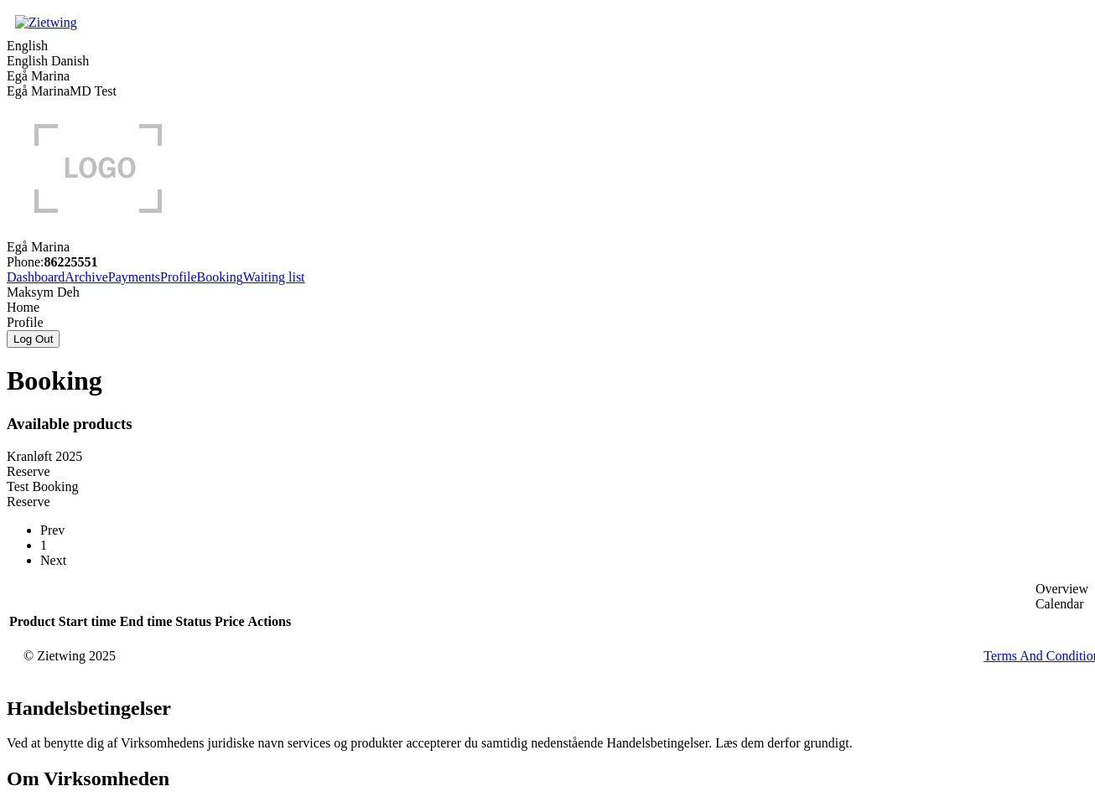
click at [519, 464] on div "Reserve" at bounding box center [547, 471] width 1081 height 15
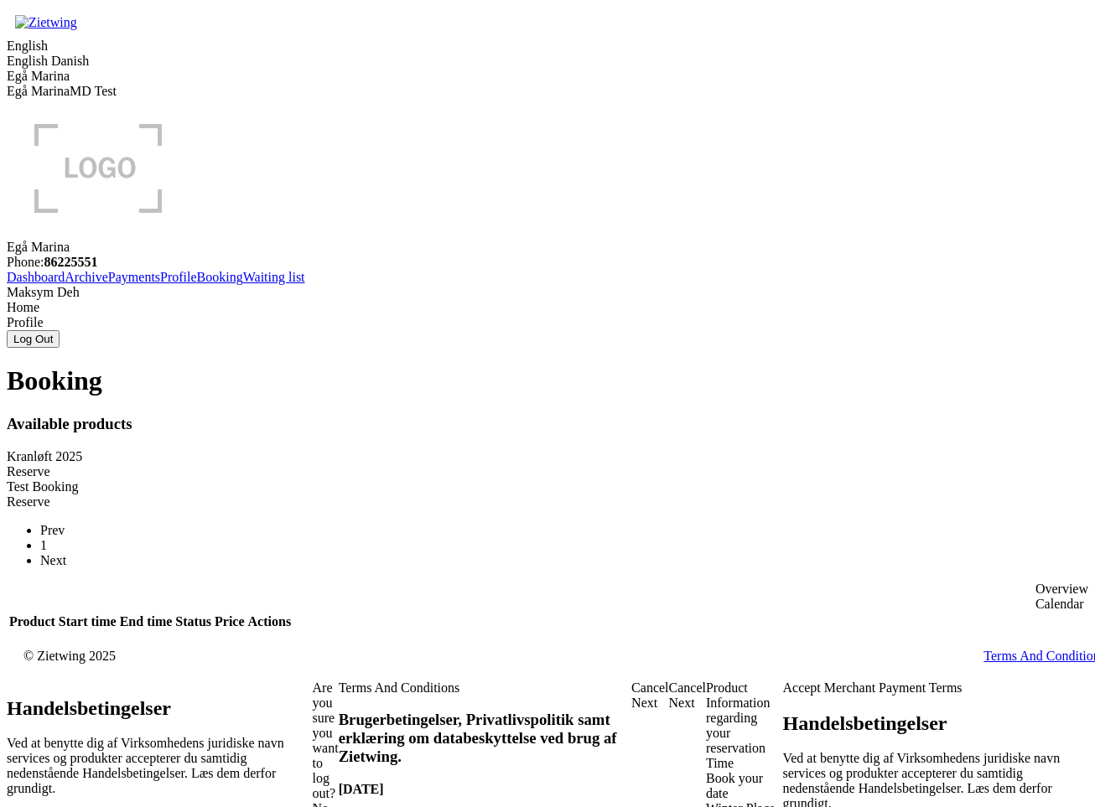
click at [706, 801] on div "Winter Place" at bounding box center [744, 808] width 77 height 15
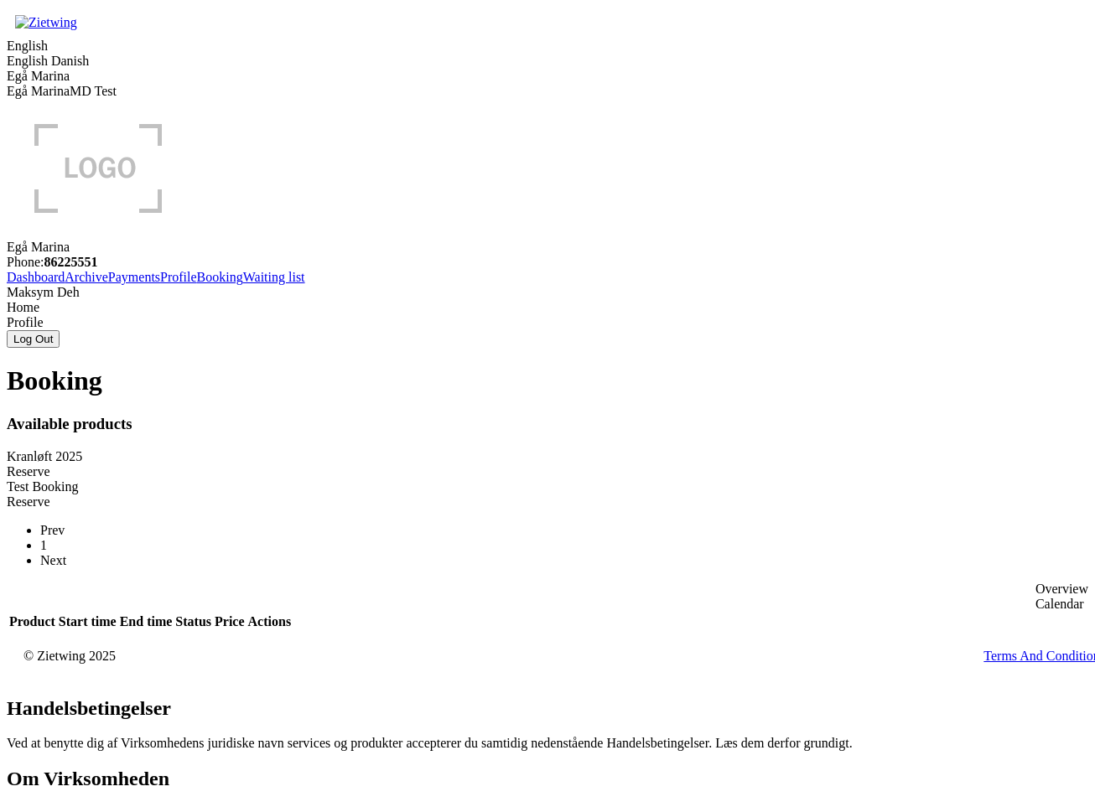
click at [480, 464] on div "Reserve" at bounding box center [547, 471] width 1081 height 15
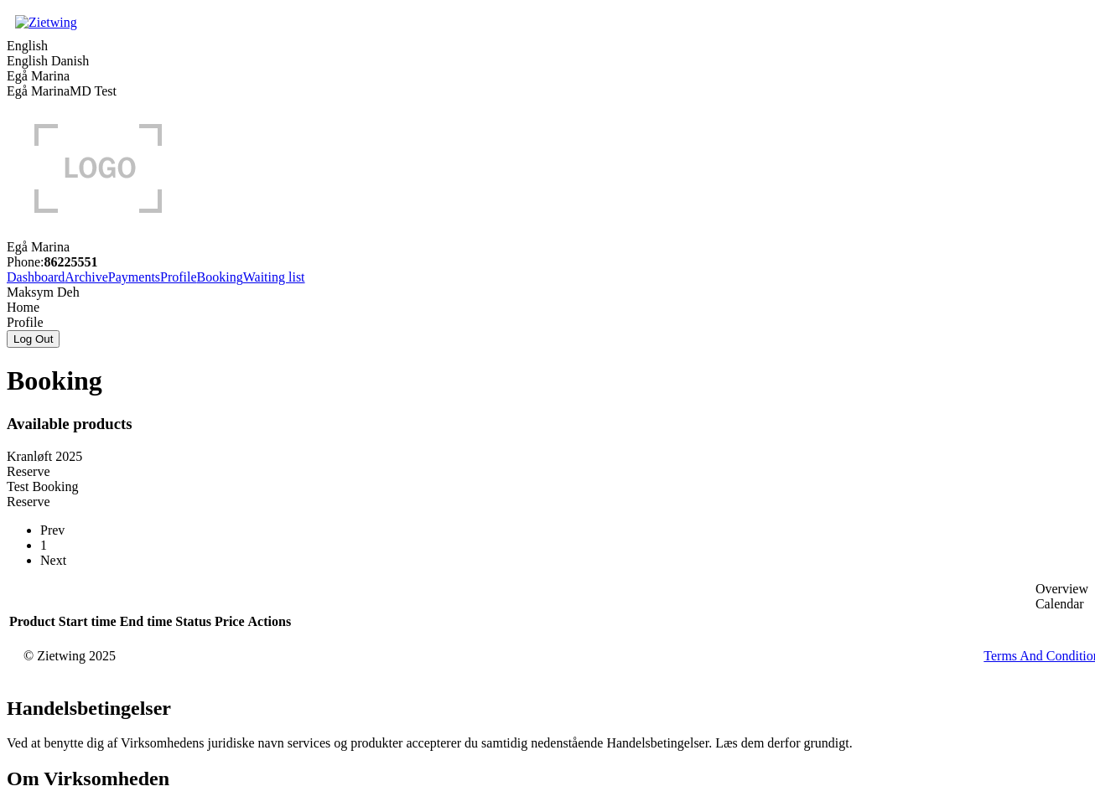
click at [495, 464] on div "Reserve" at bounding box center [547, 471] width 1081 height 15
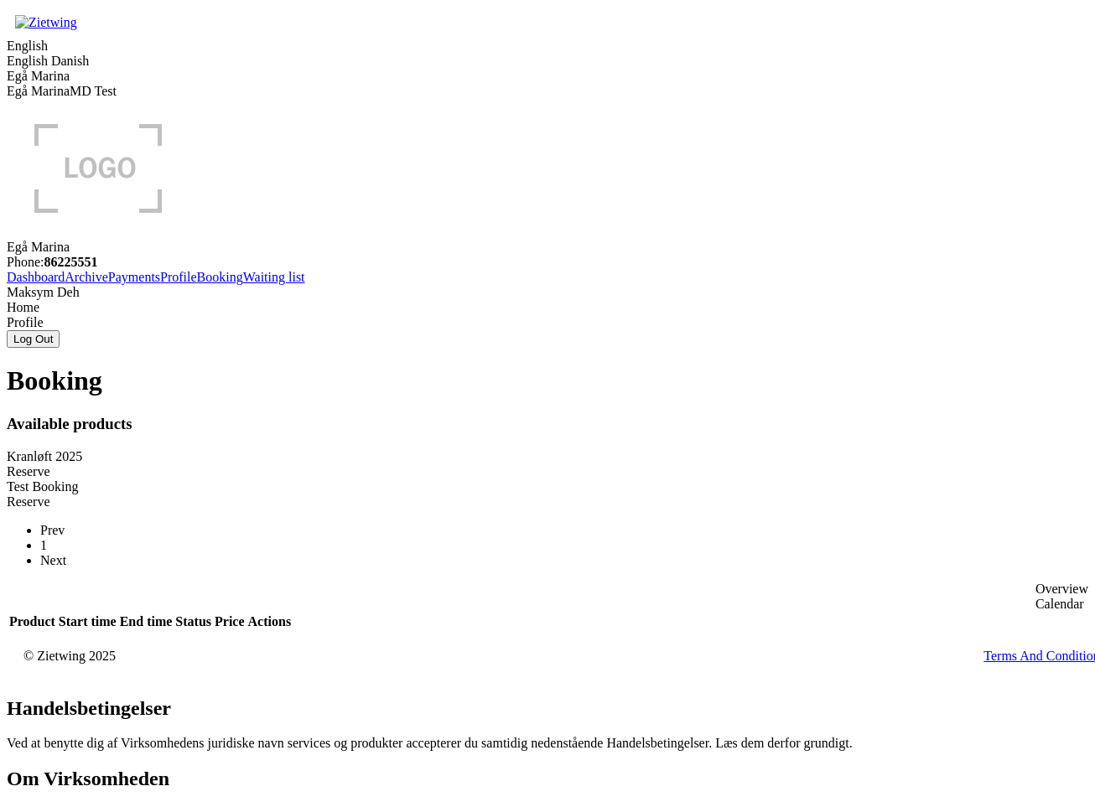
click at [488, 464] on div "Reserve" at bounding box center [547, 471] width 1081 height 15
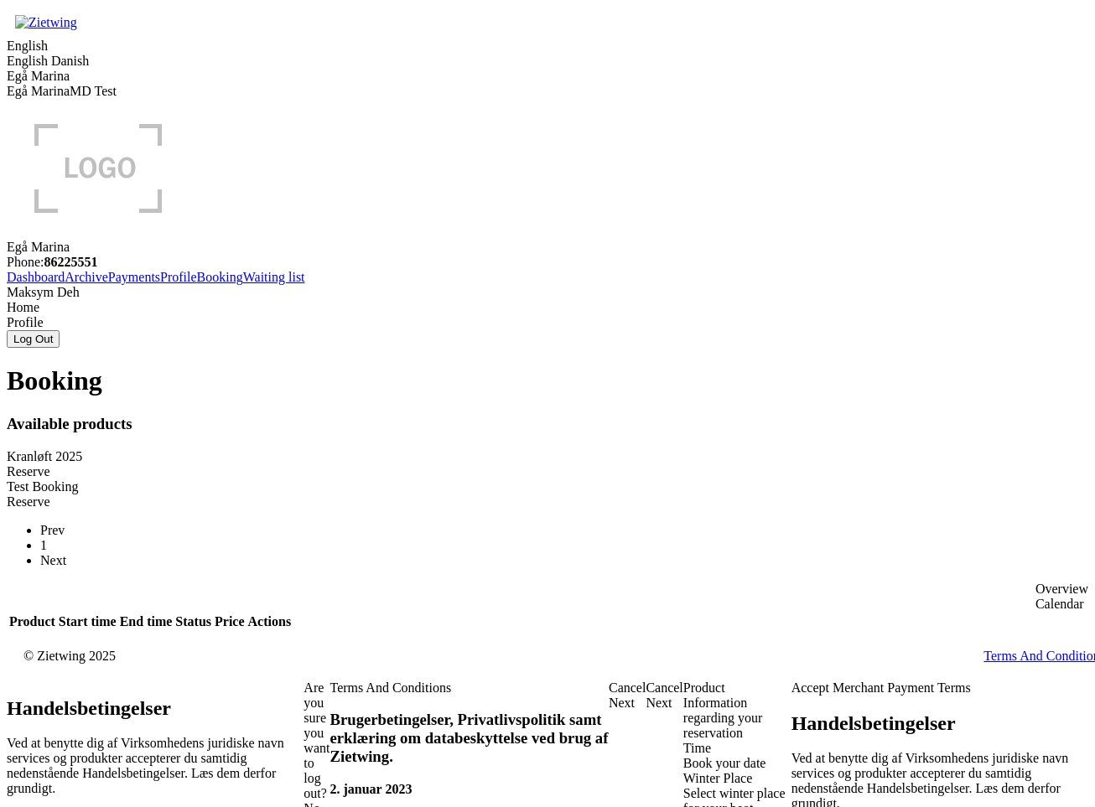
drag, startPoint x: 270, startPoint y: 376, endPoint x: 406, endPoint y: 376, distance: 135.8
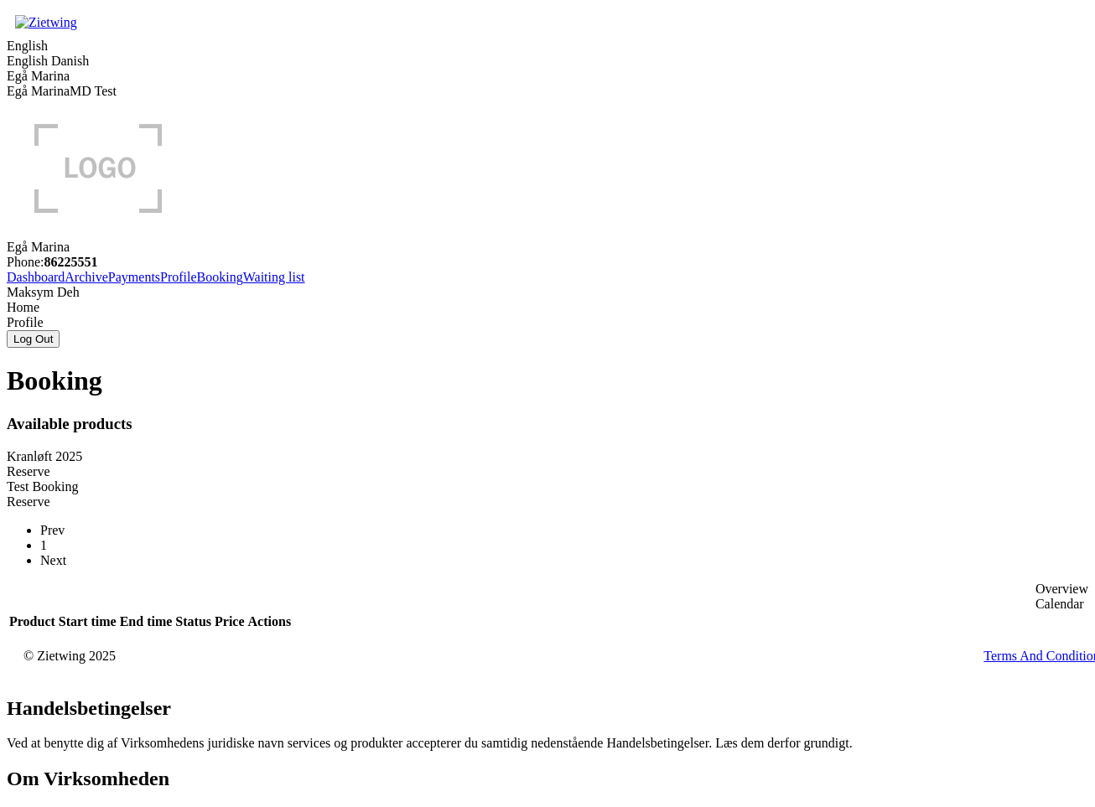
click at [473, 464] on div "Reserve" at bounding box center [547, 471] width 1081 height 15
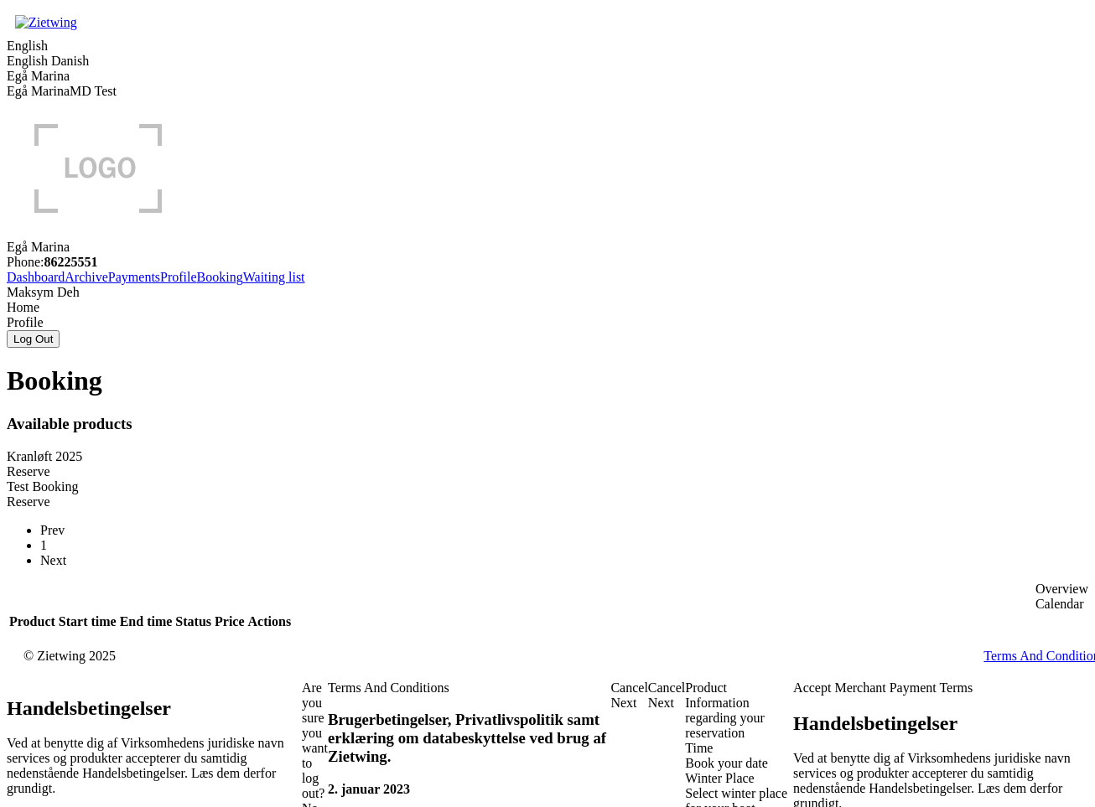
drag, startPoint x: 381, startPoint y: 379, endPoint x: 403, endPoint y: 379, distance: 21.8
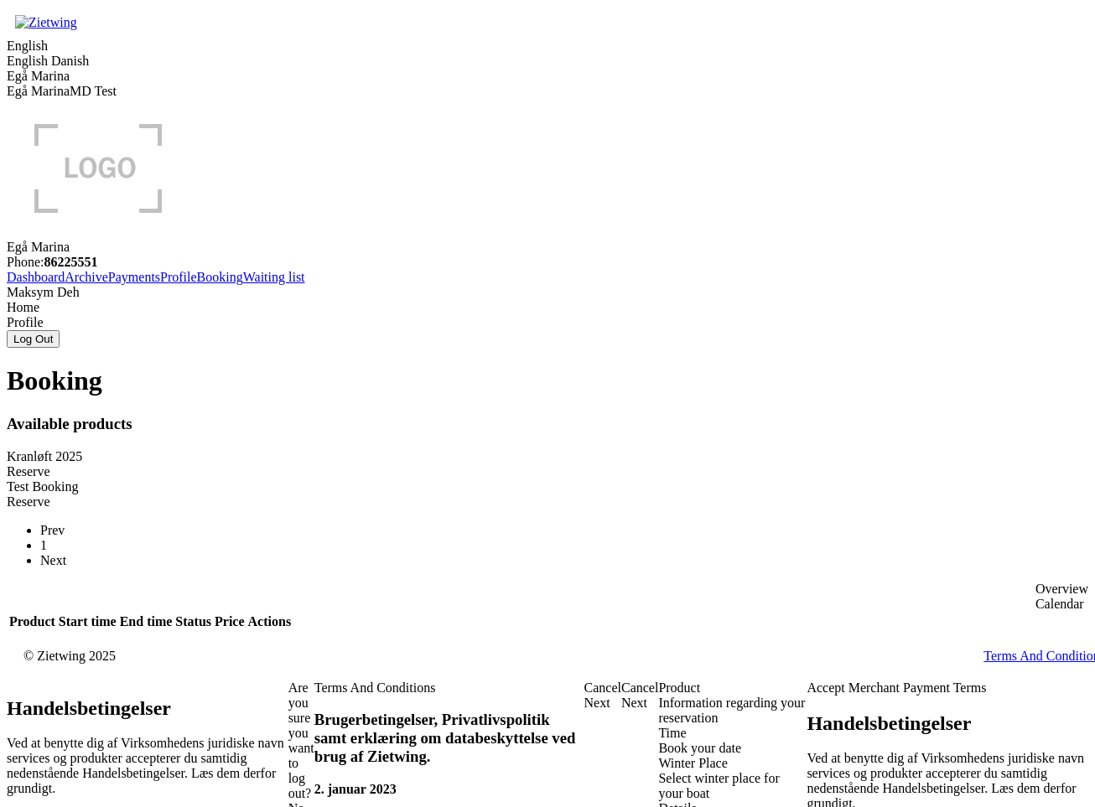
type input "654634454"
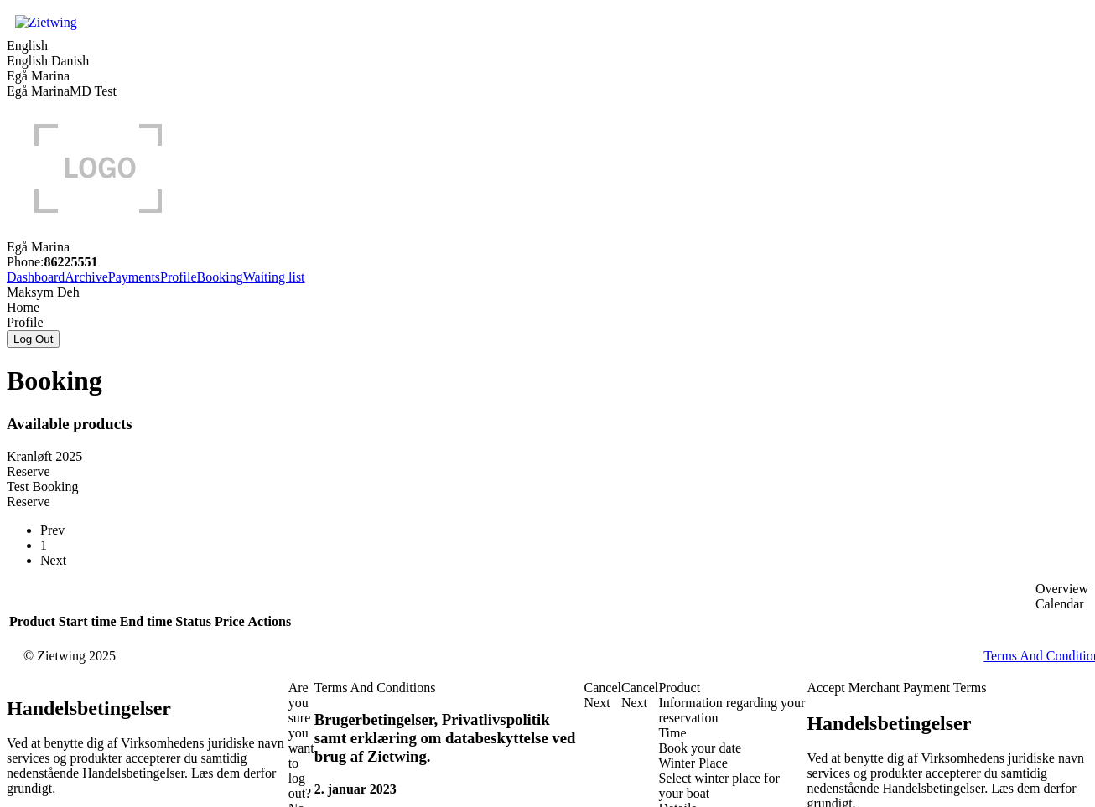
drag, startPoint x: 643, startPoint y: 392, endPoint x: 472, endPoint y: 394, distance: 171.0
type input "test"
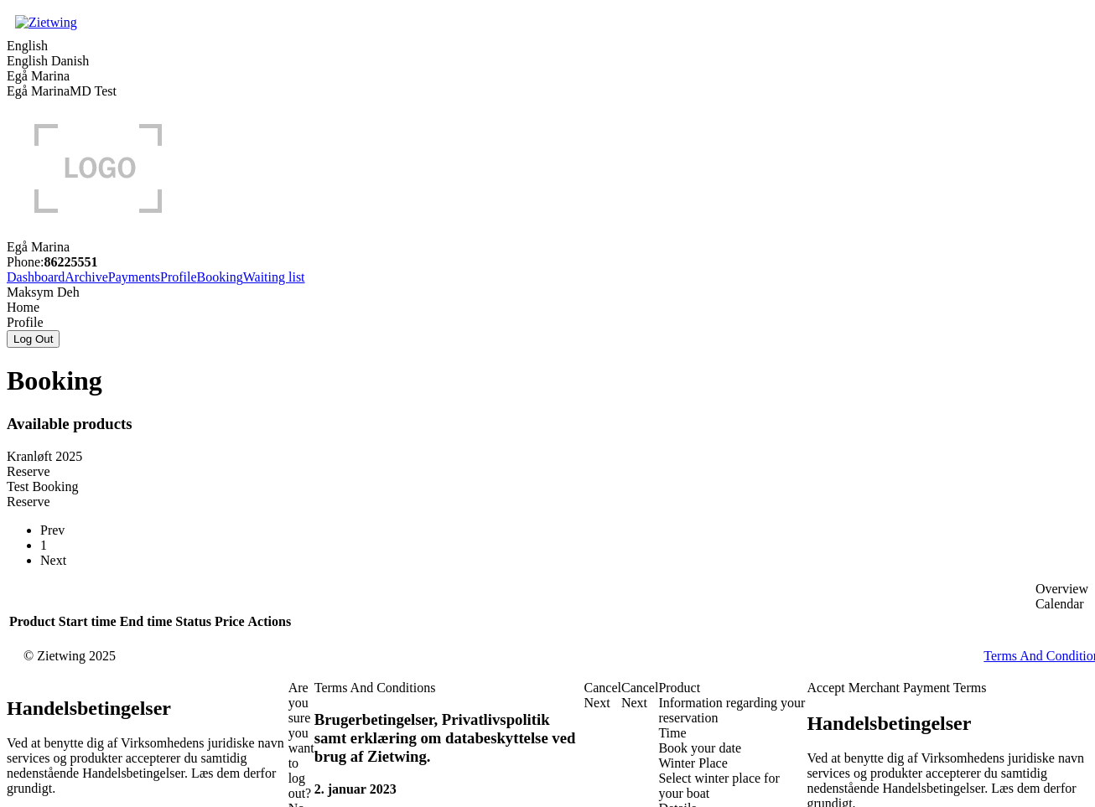
checkbox input "true"
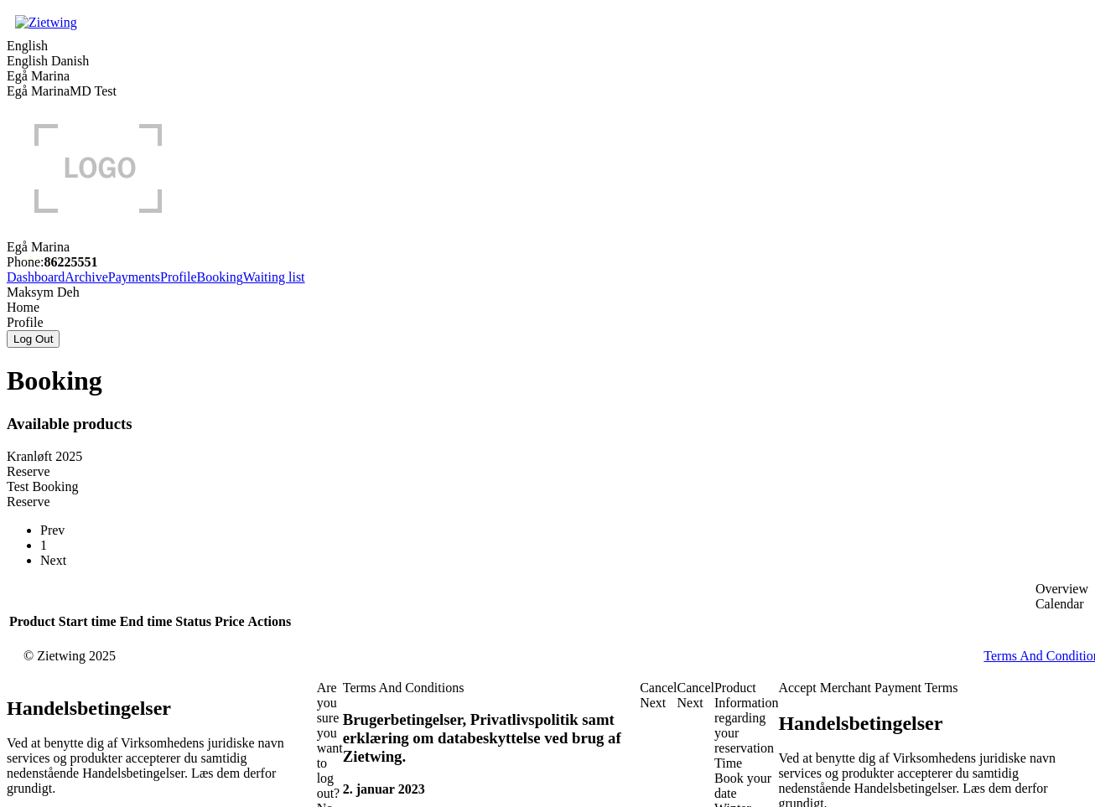
checkbox input "true"
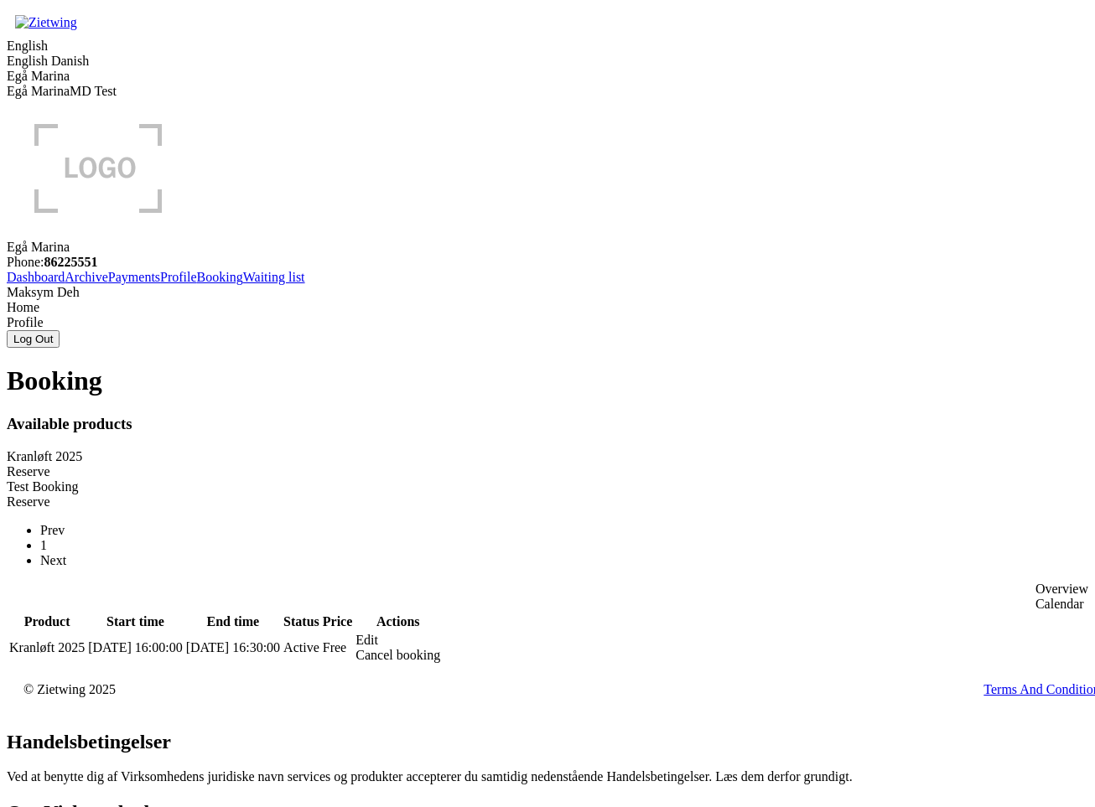
click at [440, 633] on div "Edit" at bounding box center [397, 640] width 85 height 15
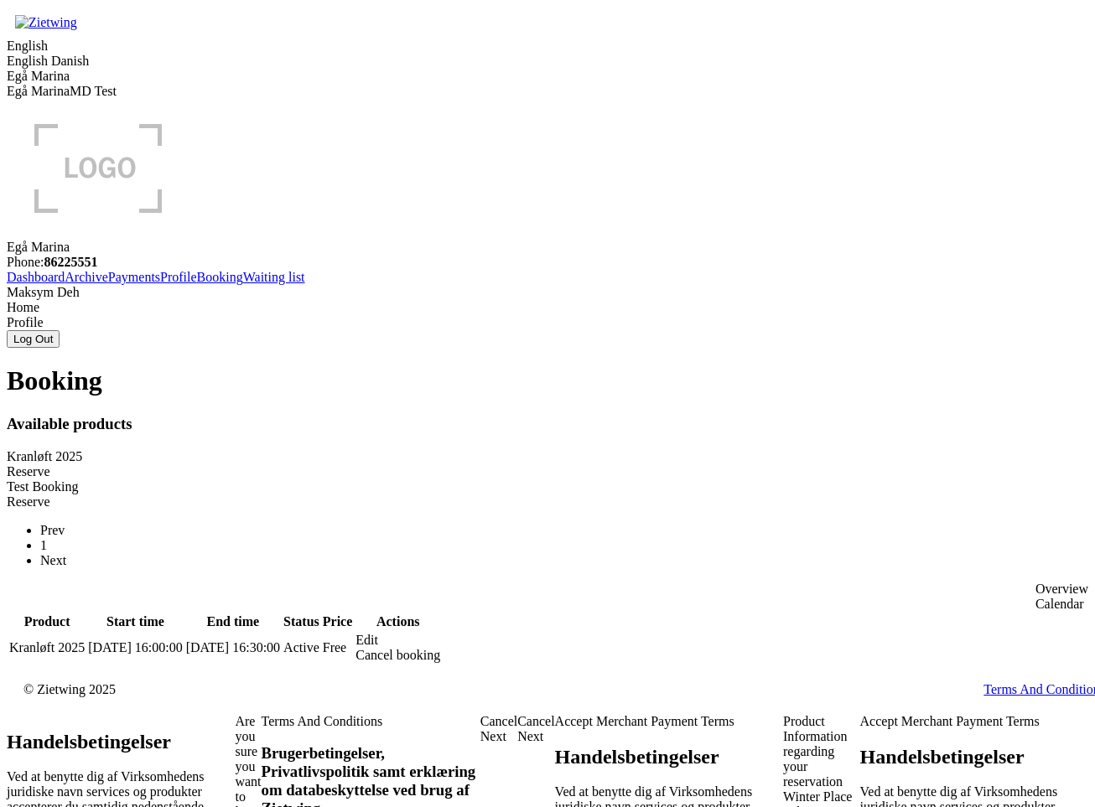
drag, startPoint x: 140, startPoint y: 388, endPoint x: 318, endPoint y: 389, distance: 177.7
drag, startPoint x: 330, startPoint y: 386, endPoint x: 117, endPoint y: 378, distance: 213.1
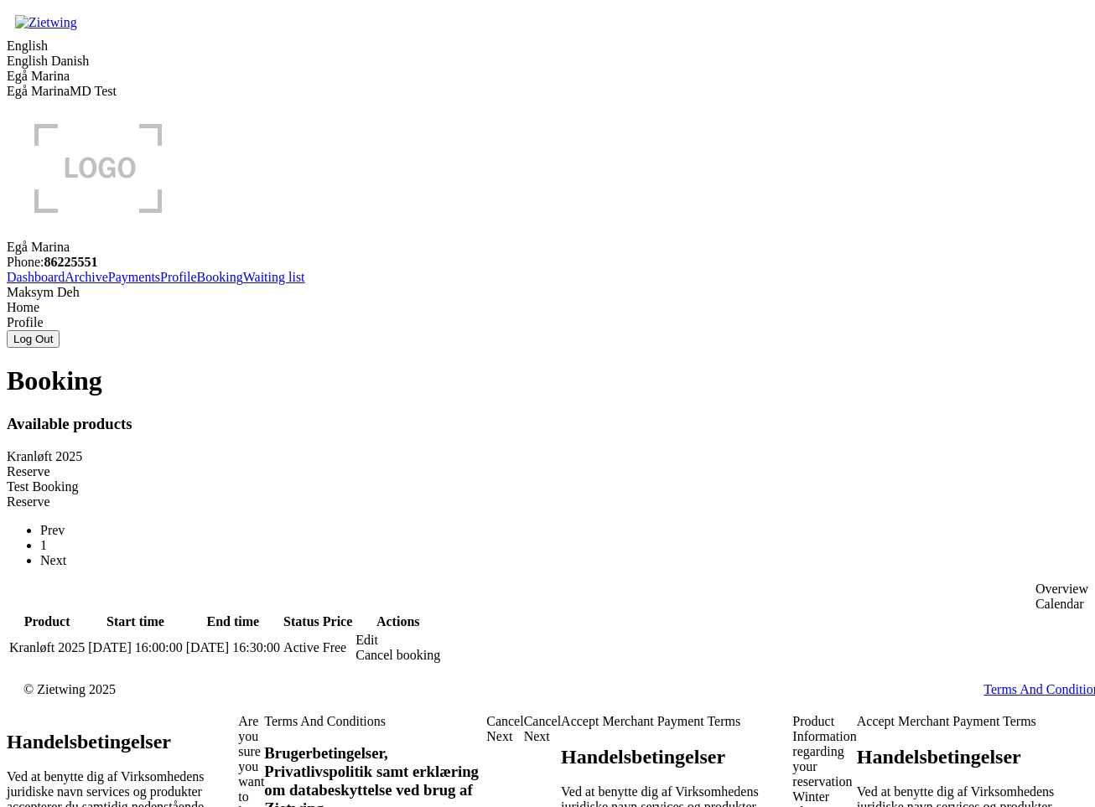
drag, startPoint x: 125, startPoint y: 379, endPoint x: 334, endPoint y: 378, distance: 208.7
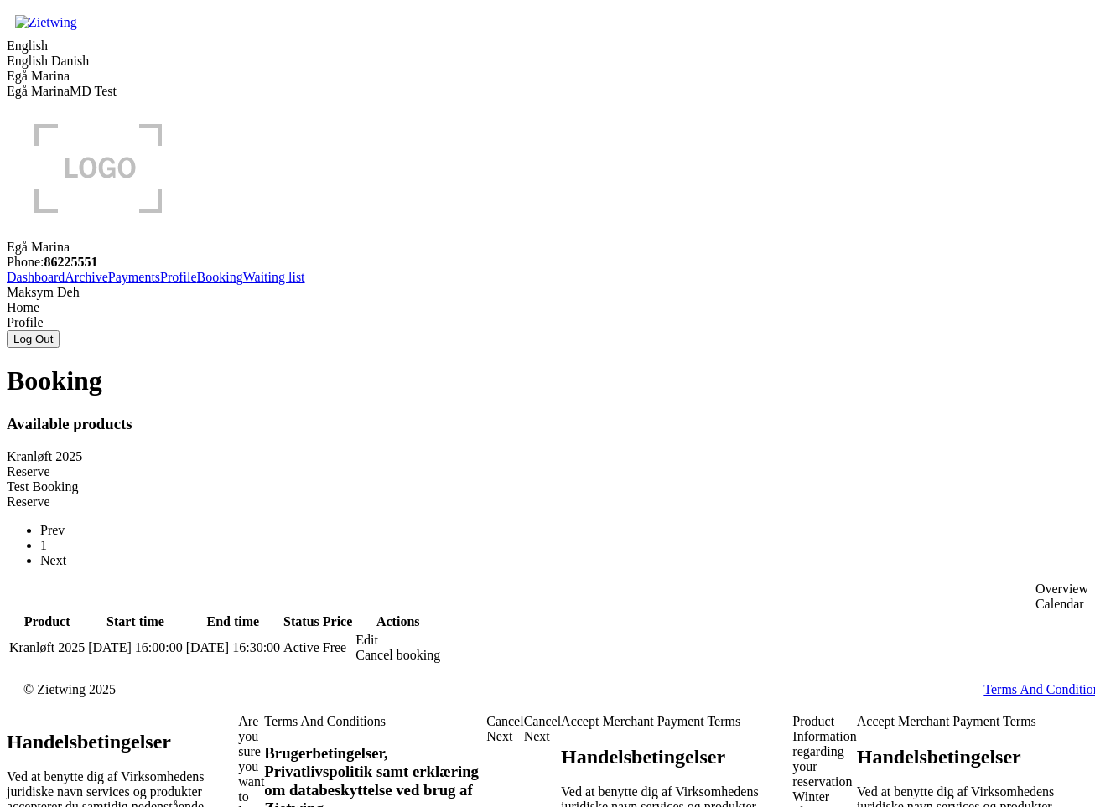
drag, startPoint x: 110, startPoint y: 379, endPoint x: 380, endPoint y: 404, distance: 271.1
drag, startPoint x: 374, startPoint y: 398, endPoint x: 87, endPoint y: 378, distance: 287.4
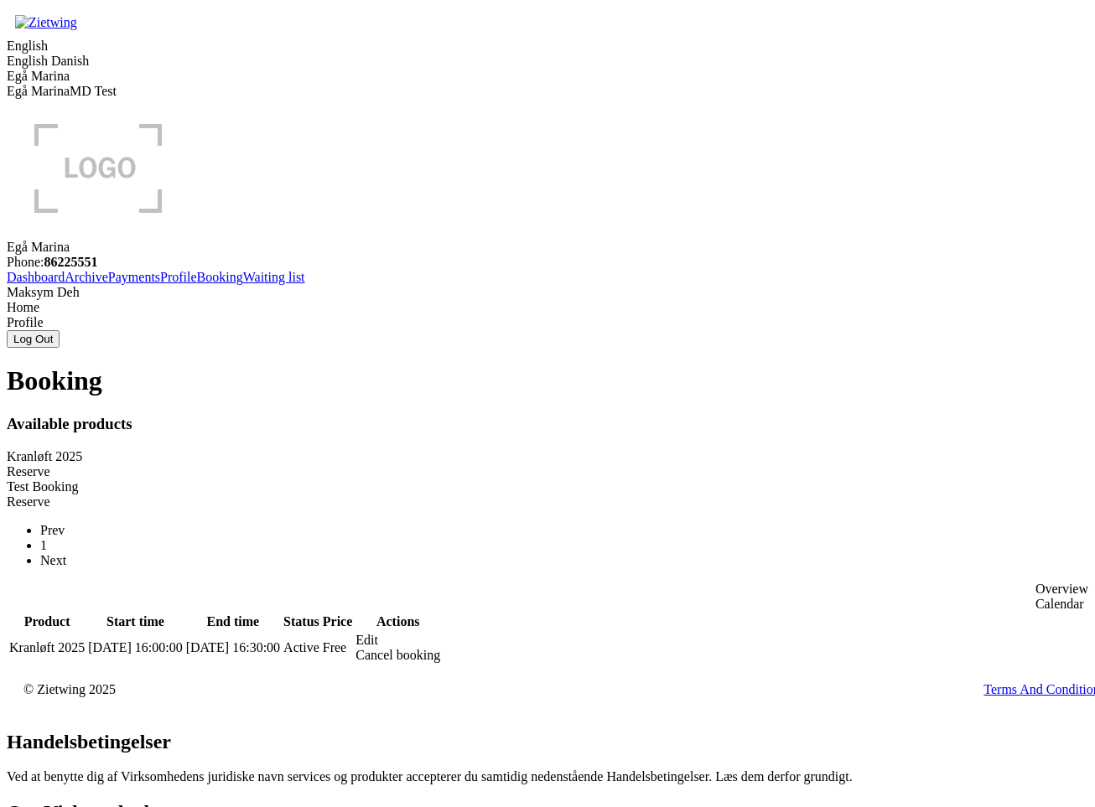
click at [440, 633] on div "Edit" at bounding box center [397, 640] width 85 height 15
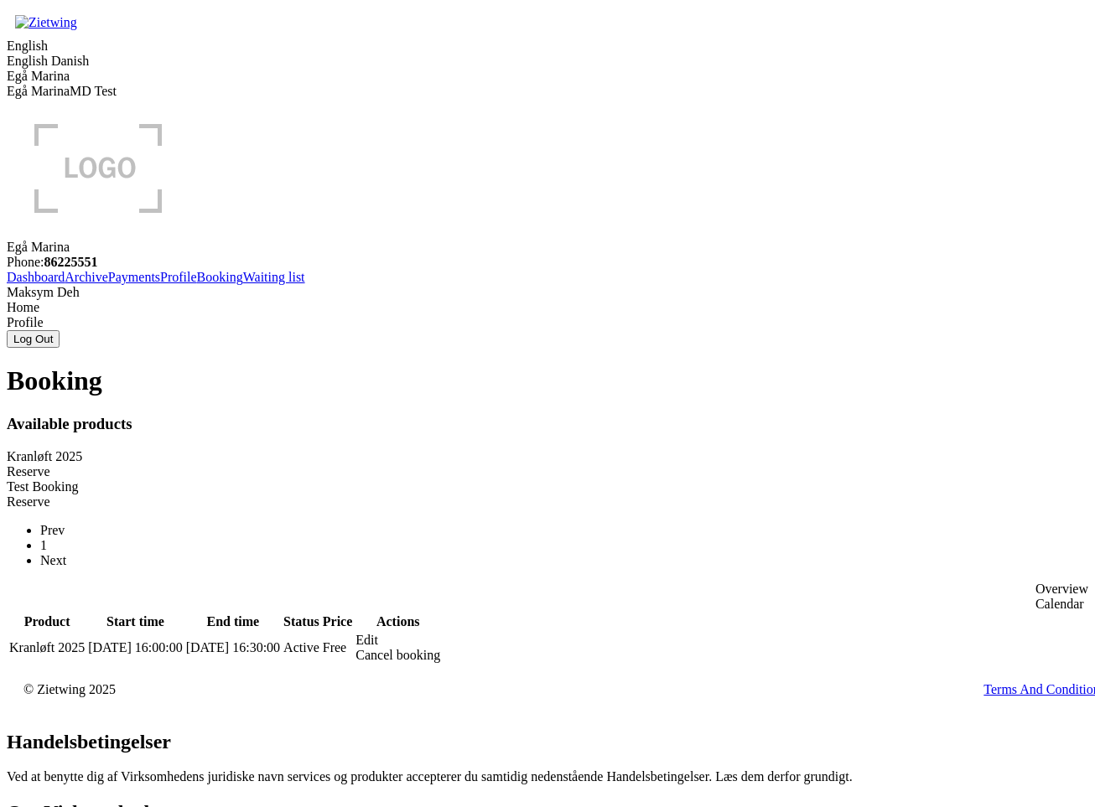
click at [440, 633] on div "Edit" at bounding box center [397, 640] width 85 height 15
click at [491, 464] on div "Reserve" at bounding box center [547, 471] width 1081 height 15
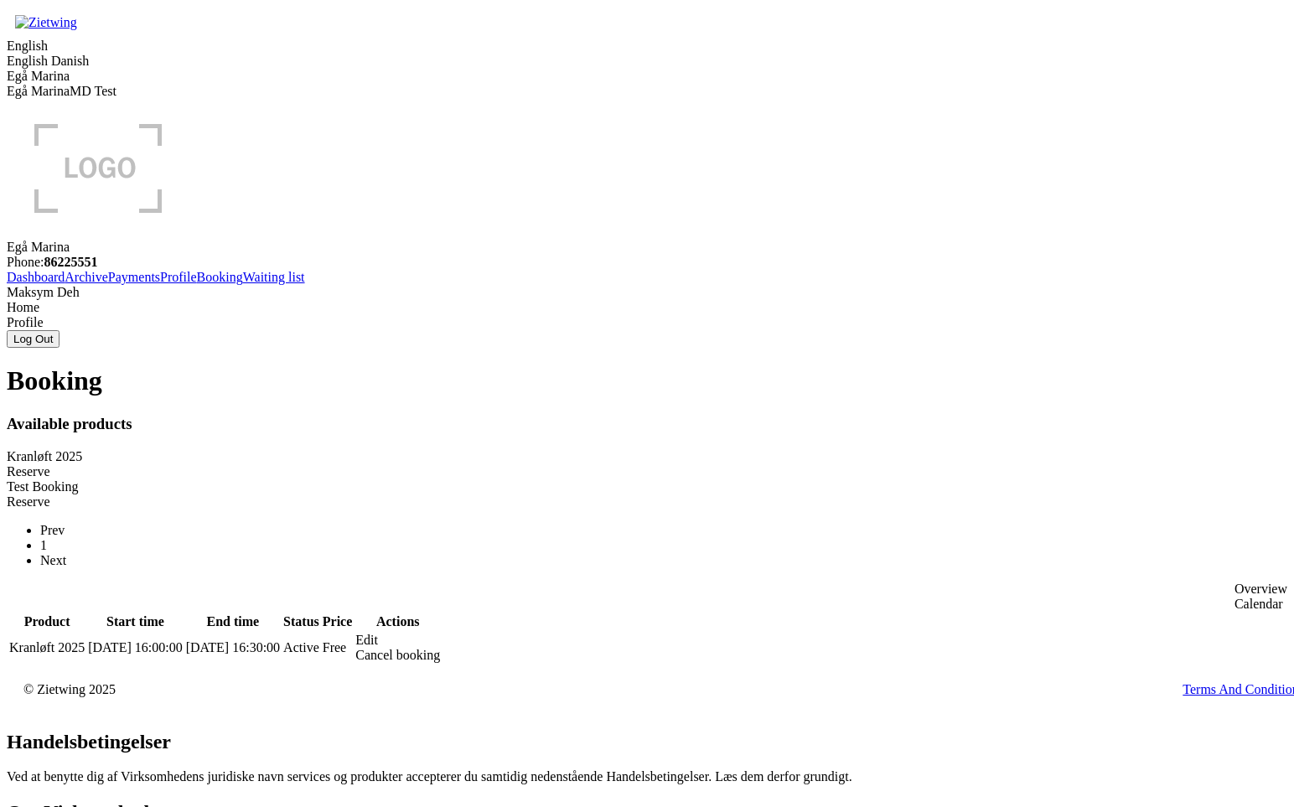
click at [440, 633] on div "Edit" at bounding box center [397, 640] width 85 height 15
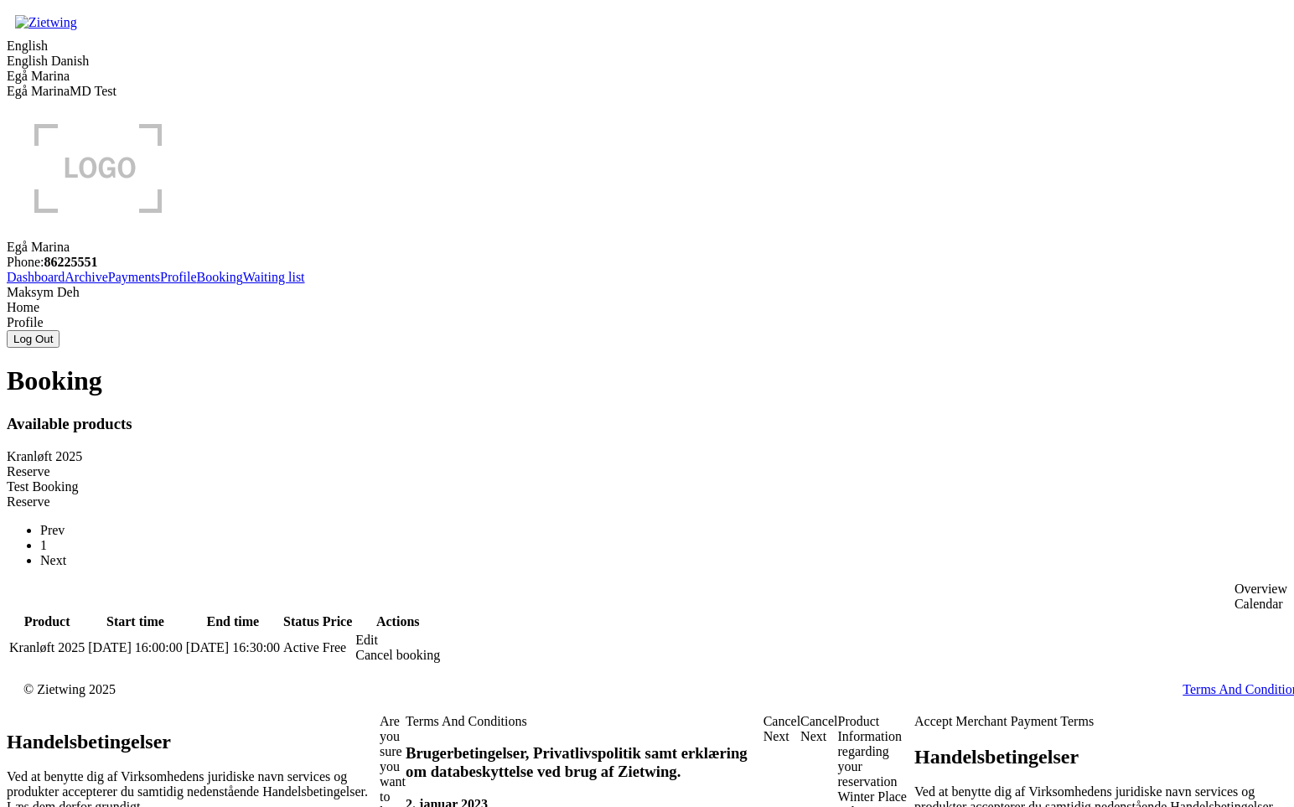
drag, startPoint x: 269, startPoint y: 387, endPoint x: 400, endPoint y: 381, distance: 130.9
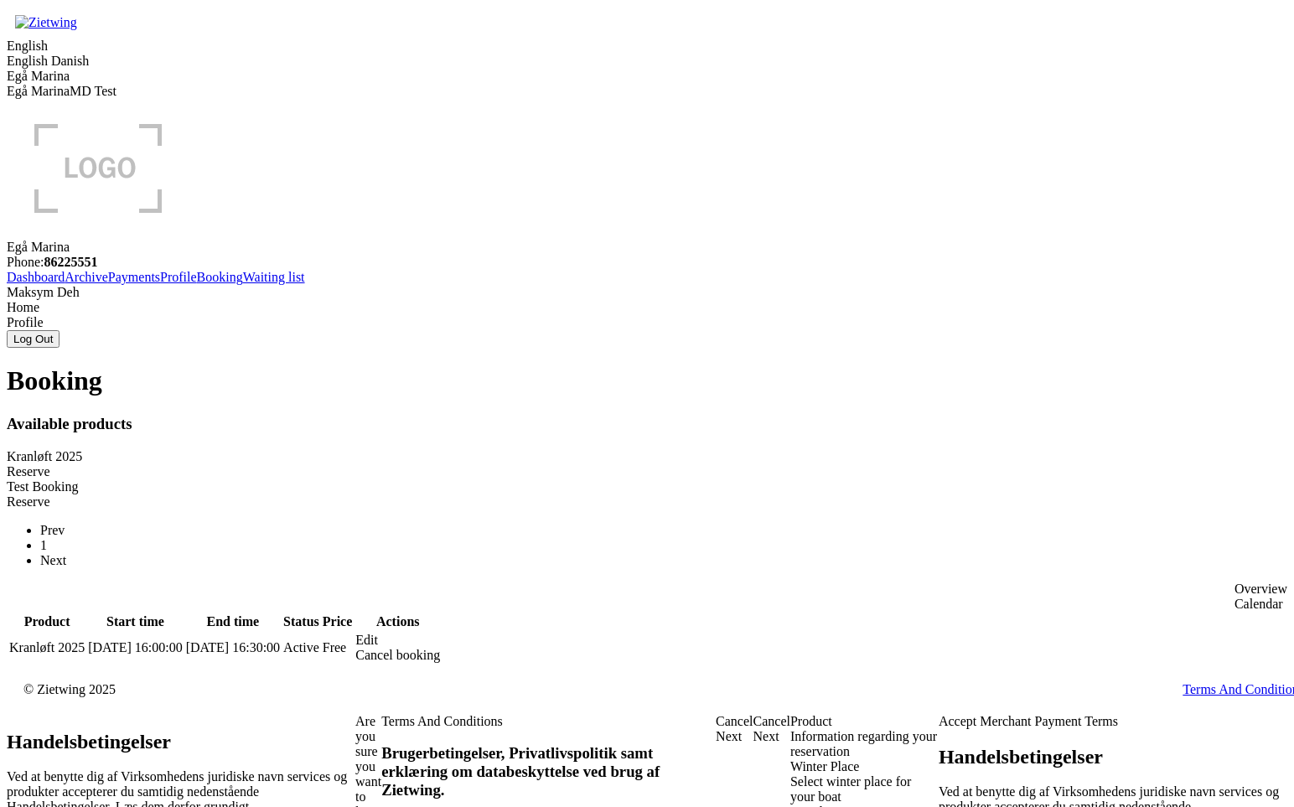
click at [791, 760] on div "Winter Place Select winter place for your boat" at bounding box center [865, 782] width 148 height 45
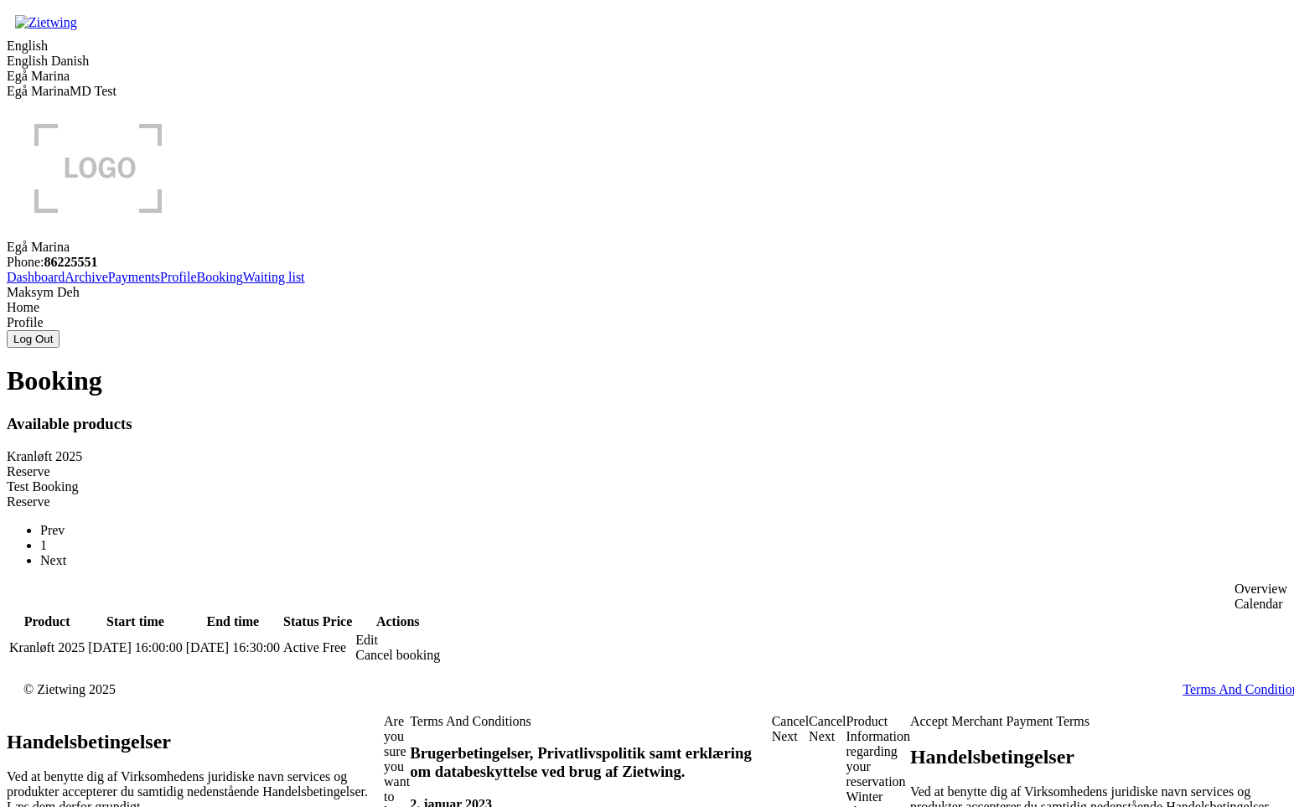
drag, startPoint x: 206, startPoint y: 381, endPoint x: 466, endPoint y: 396, distance: 260.3
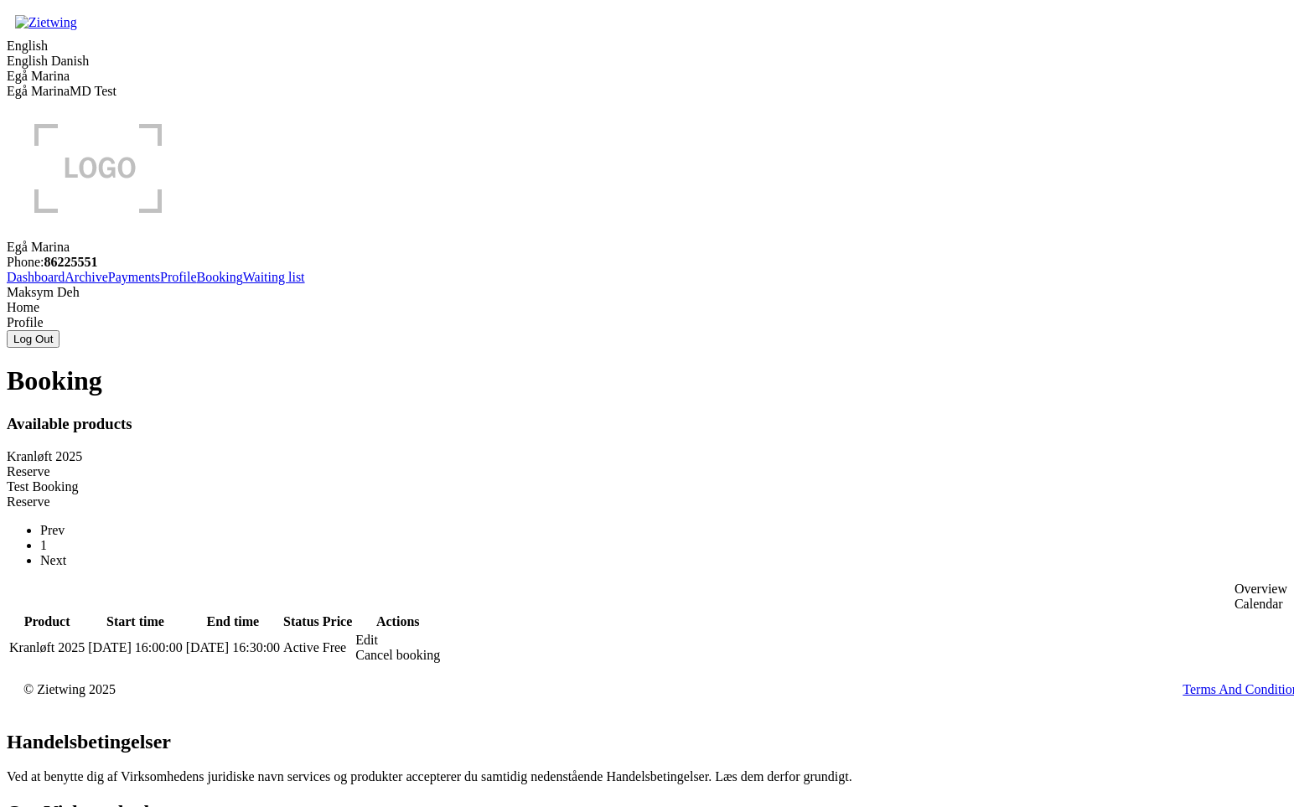
click at [440, 633] on div "Edit" at bounding box center [397, 640] width 85 height 15
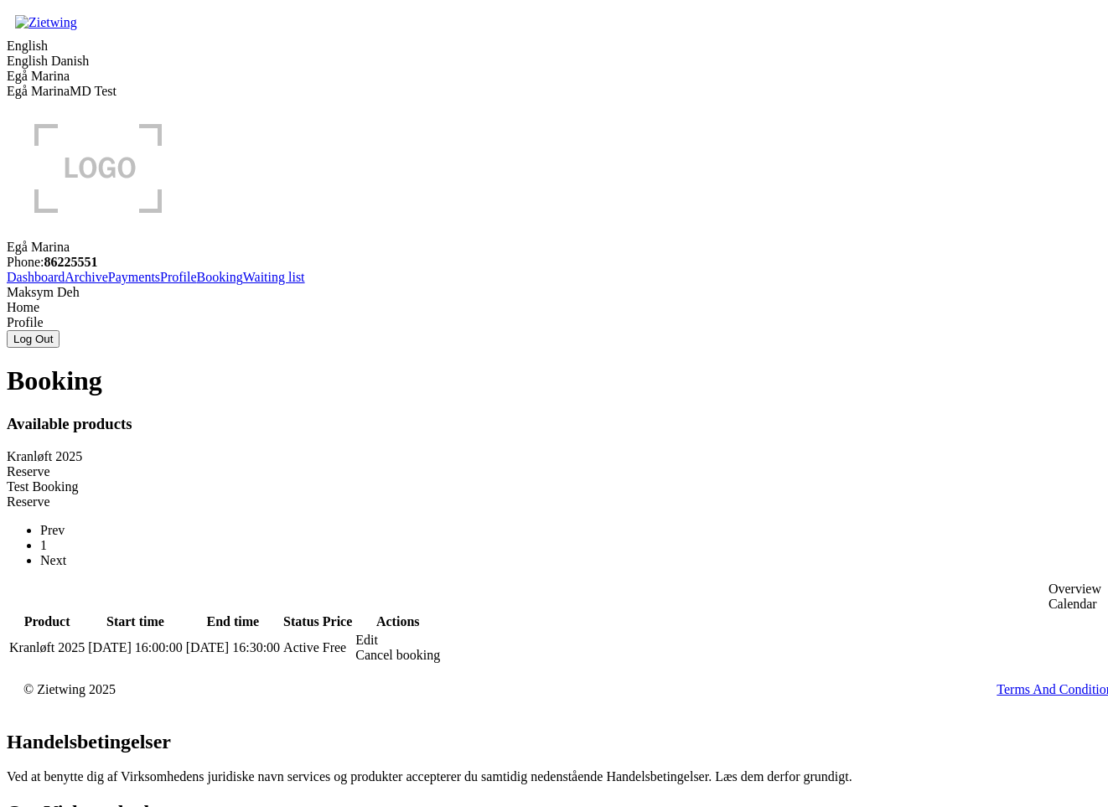
click at [440, 633] on div "Edit" at bounding box center [397, 640] width 85 height 15
click at [485, 464] on div "Reserve" at bounding box center [554, 471] width 1095 height 15
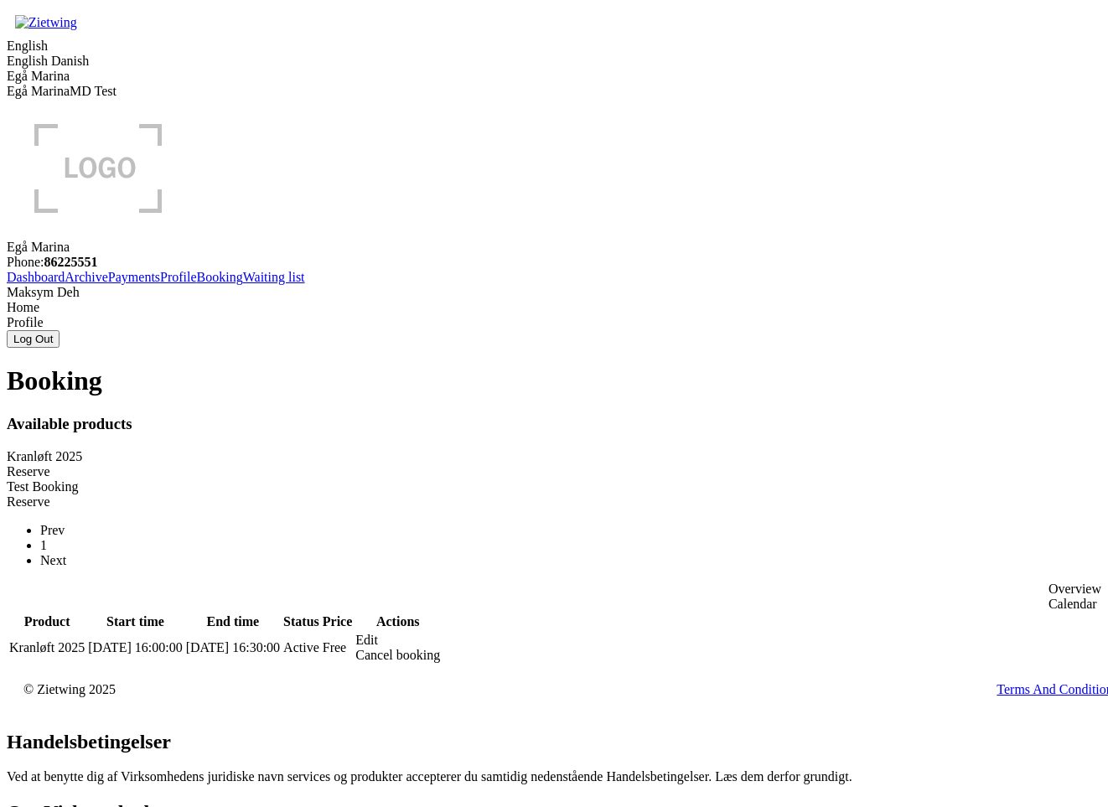
click at [440, 633] on div "Edit" at bounding box center [397, 640] width 85 height 15
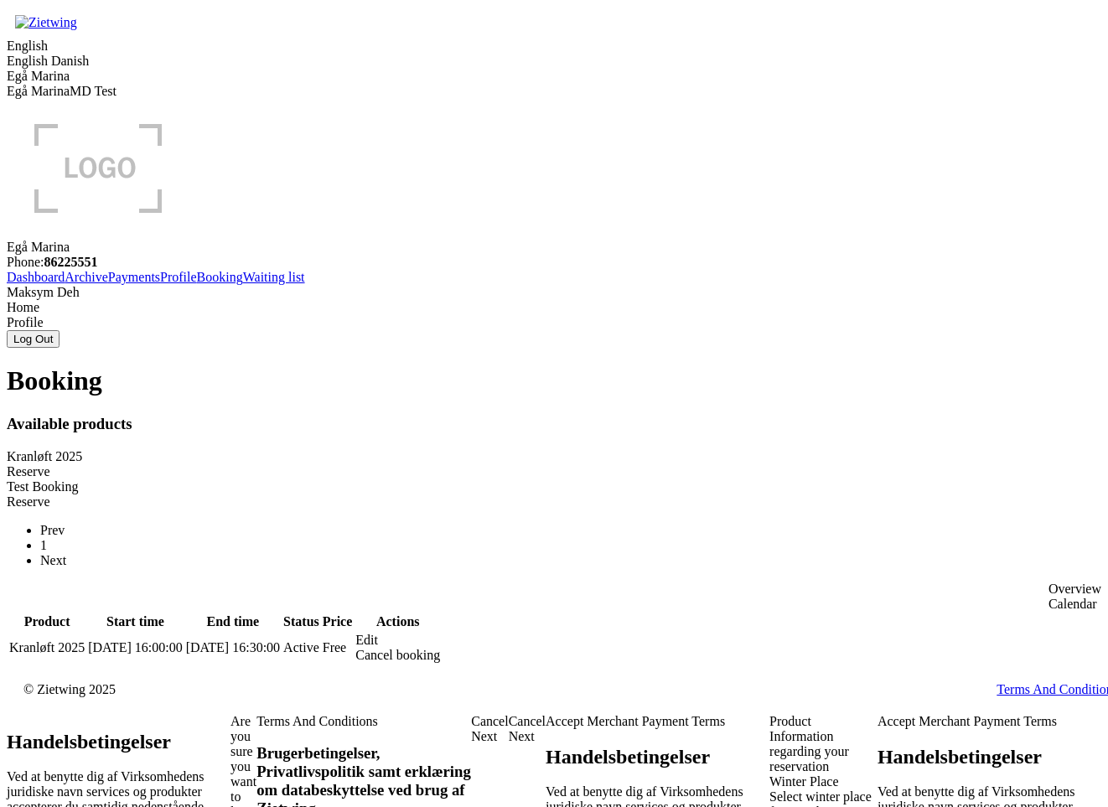
drag, startPoint x: 272, startPoint y: 380, endPoint x: 454, endPoint y: 376, distance: 182.8
drag, startPoint x: 444, startPoint y: 412, endPoint x: 537, endPoint y: 412, distance: 92.2
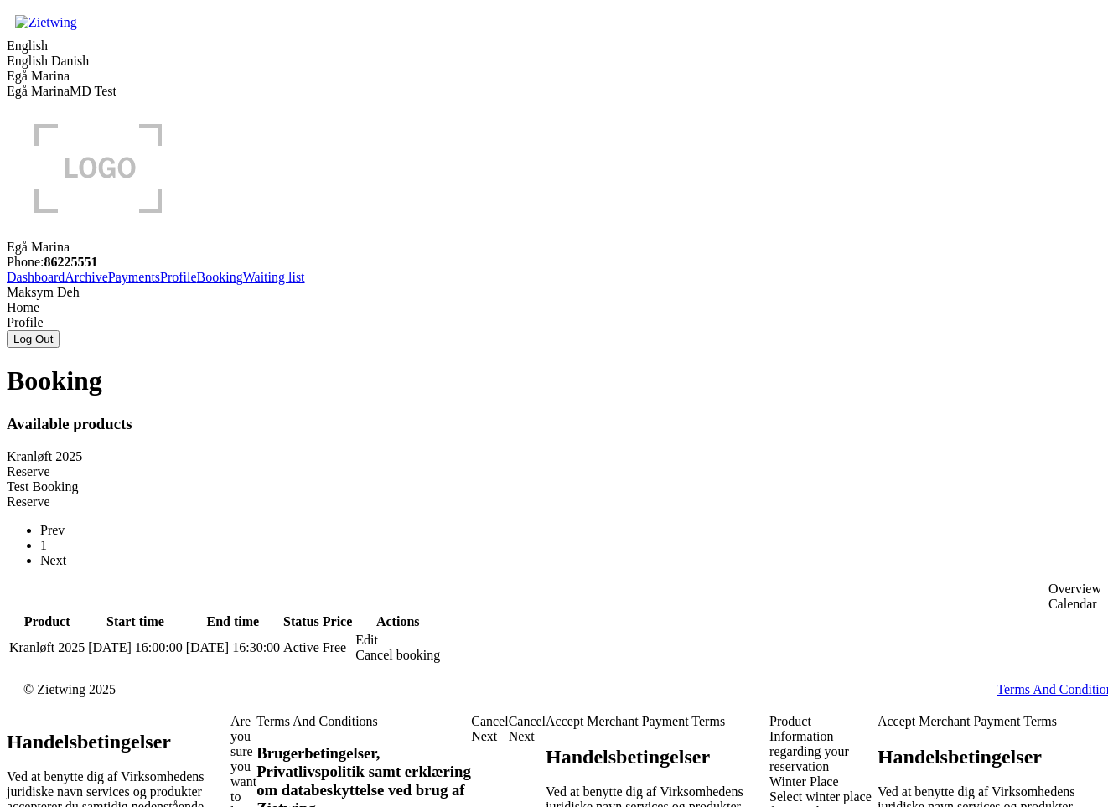
drag, startPoint x: 460, startPoint y: 412, endPoint x: 112, endPoint y: 383, distance: 349.1
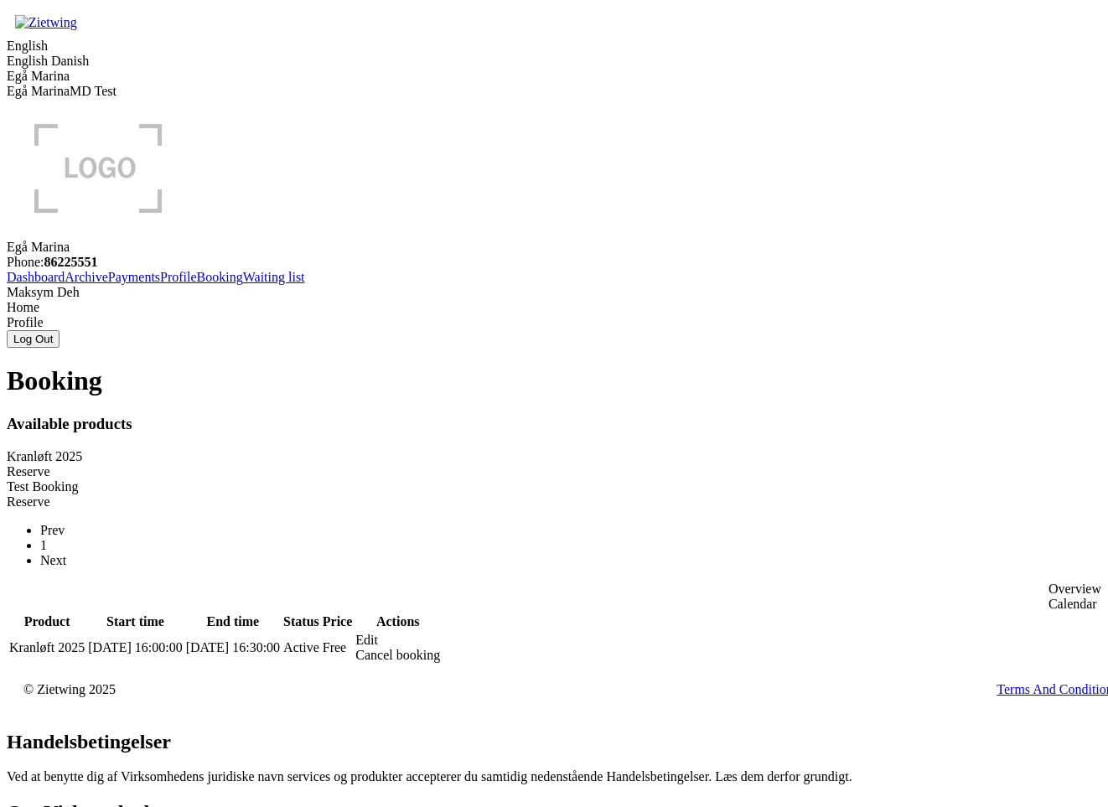
click at [440, 633] on div "Edit" at bounding box center [397, 640] width 85 height 15
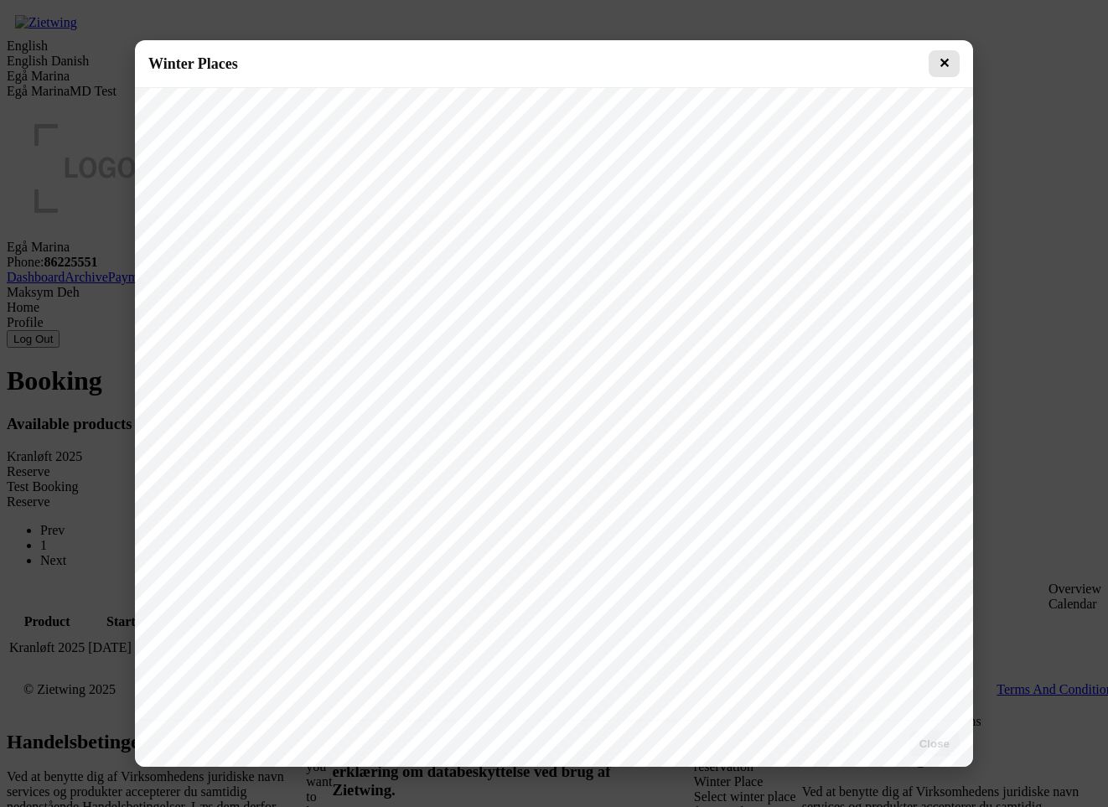
click at [951, 60] on button "✕" at bounding box center [944, 63] width 31 height 27
